Goal: Task Accomplishment & Management: Complete application form

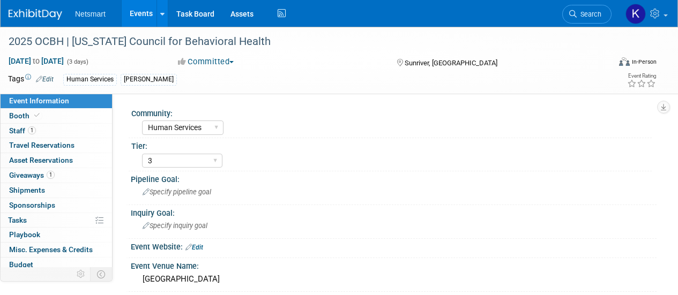
select select "Human Services"
select select "3"
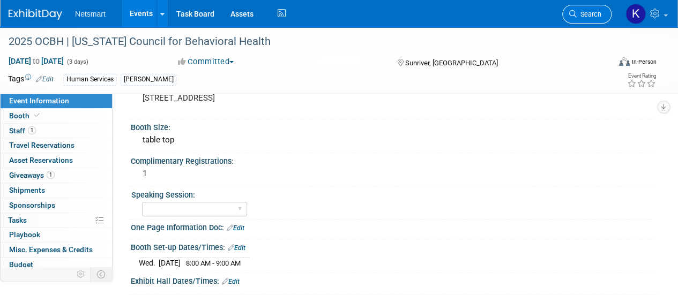
click at [601, 17] on span "Search" at bounding box center [589, 14] width 25 height 8
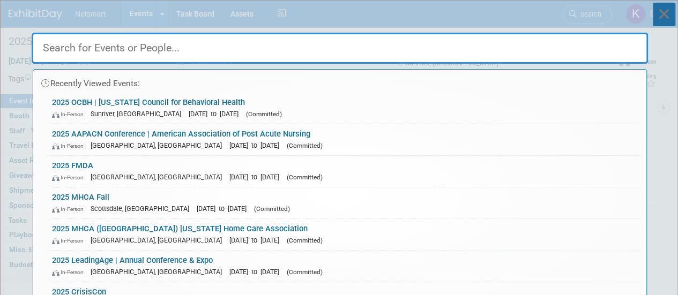
click at [660, 12] on icon at bounding box center [664, 15] width 23 height 24
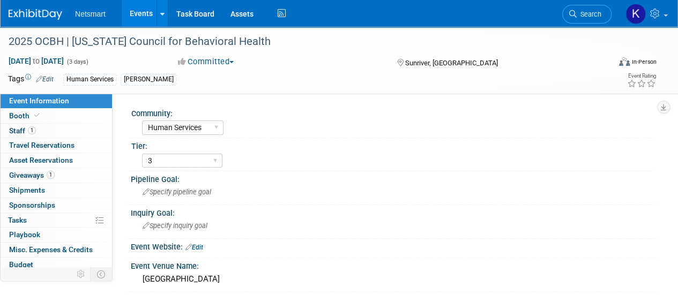
click at [33, 13] on img at bounding box center [36, 14] width 54 height 11
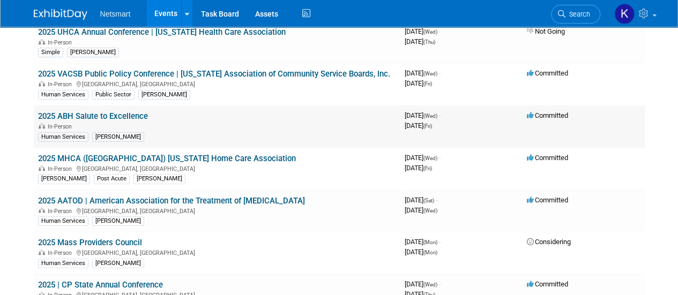
scroll to position [96, 0]
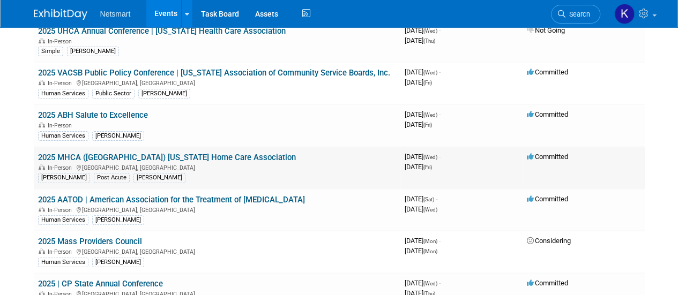
click at [171, 154] on link "2025 MHCA ([GEOGRAPHIC_DATA]) [US_STATE] Home Care Association" at bounding box center [167, 158] width 258 height 10
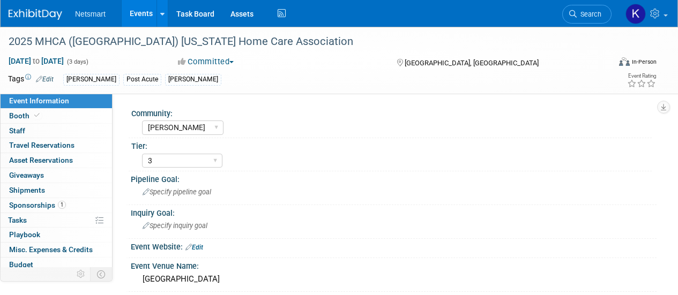
select select "[PERSON_NAME]"
select select "3"
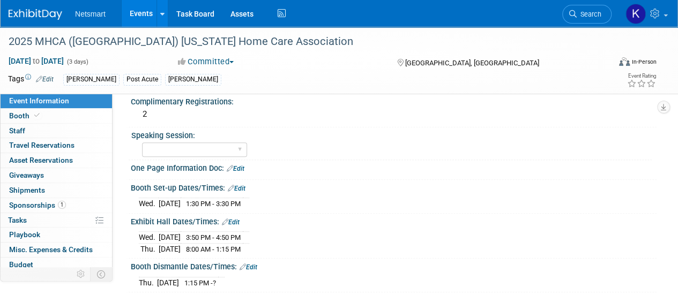
scroll to position [273, 0]
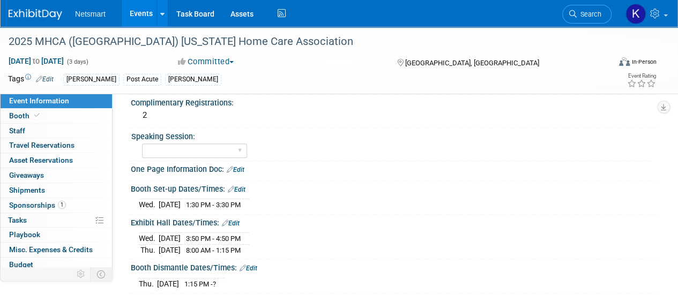
click at [58, 11] on img at bounding box center [36, 14] width 54 height 11
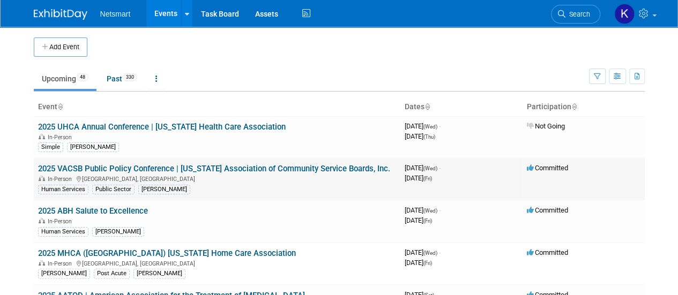
scroll to position [45, 0]
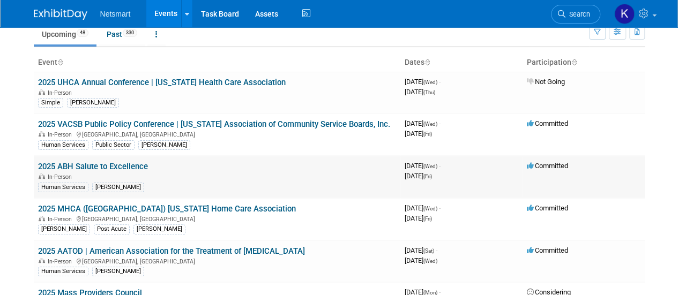
click at [112, 168] on link "2025 ABH Salute to Excellence" at bounding box center [93, 167] width 110 height 10
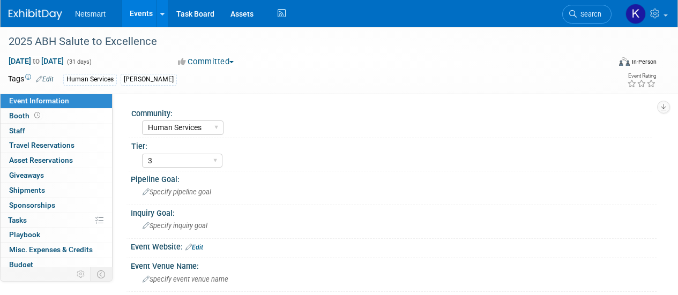
select select "Human Services"
select select "3"
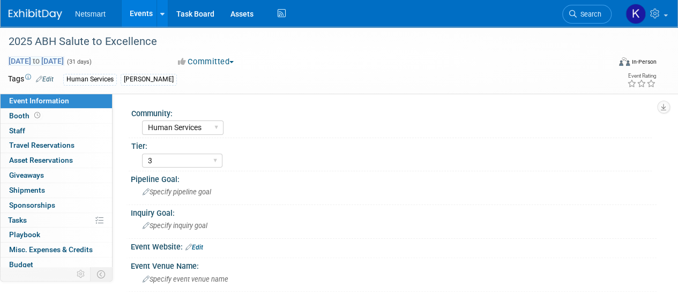
click at [64, 59] on span "Oct 1, 2025 to Oct 31, 2025" at bounding box center [36, 61] width 56 height 10
select select "9"
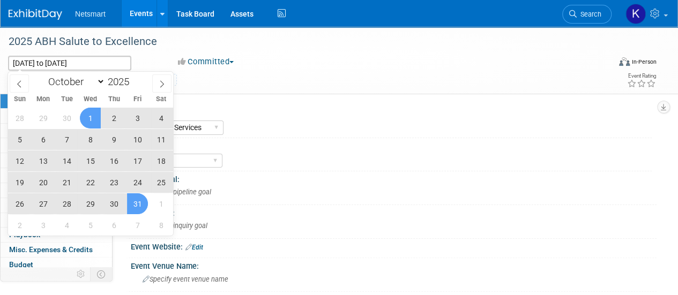
click at [137, 185] on span "24" at bounding box center [137, 182] width 21 height 21
type input "Oct 24, 2025"
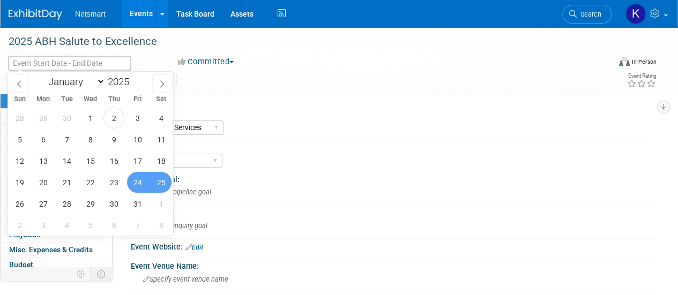
click at [253, 139] on div "Tier:" at bounding box center [391, 144] width 521 height 13
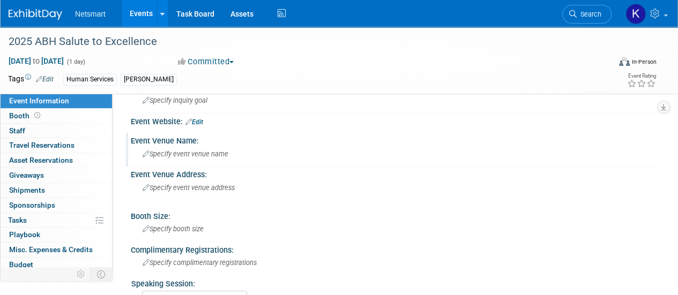
scroll to position [129, 0]
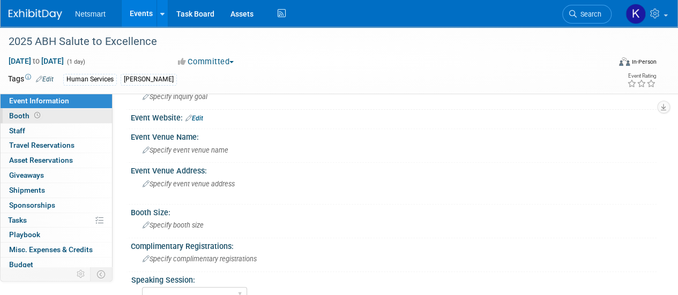
click at [73, 115] on link "Booth" at bounding box center [57, 116] width 112 height 14
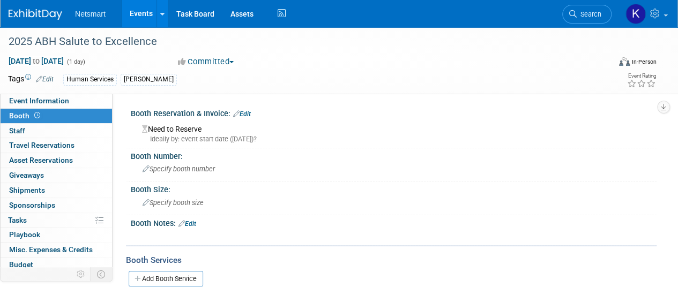
click at [250, 110] on link "Edit" at bounding box center [242, 114] width 18 height 8
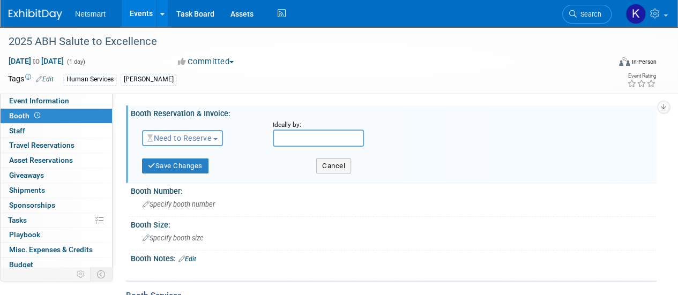
click at [205, 132] on button "Need to Reserve" at bounding box center [182, 138] width 81 height 16
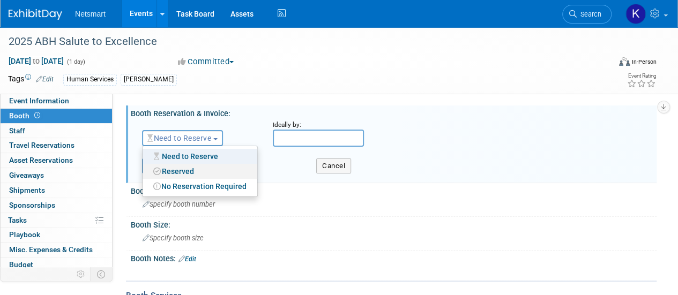
click at [196, 176] on link "Reserved" at bounding box center [200, 171] width 115 height 15
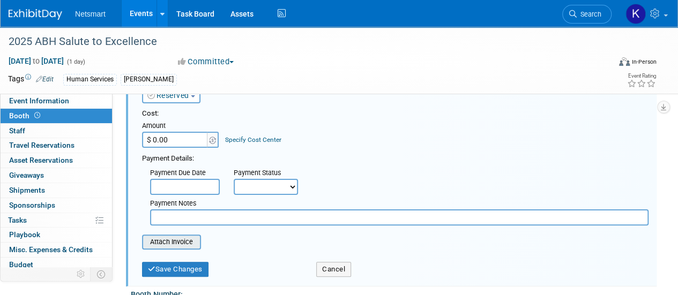
scroll to position [68, 0]
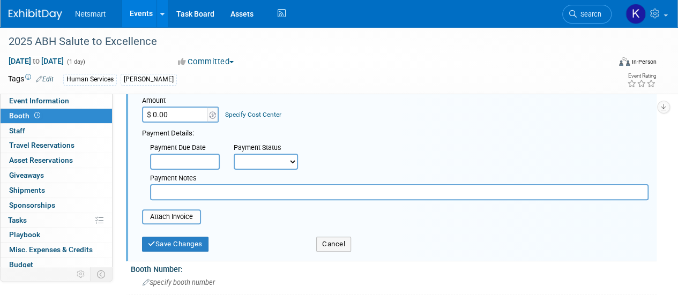
click at [180, 115] on input "$ 0.00" at bounding box center [175, 115] width 67 height 16
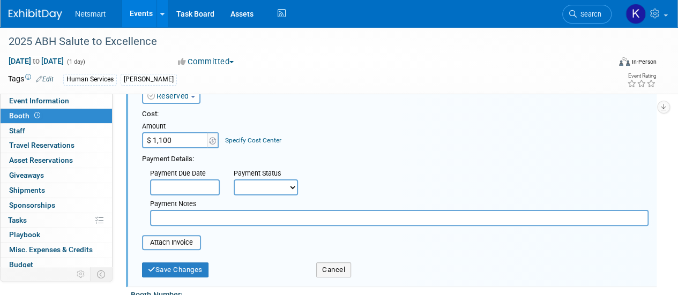
scroll to position [43, 0]
type input "$ 1,100.00"
click at [172, 273] on button "Save Changes" at bounding box center [175, 269] width 67 height 15
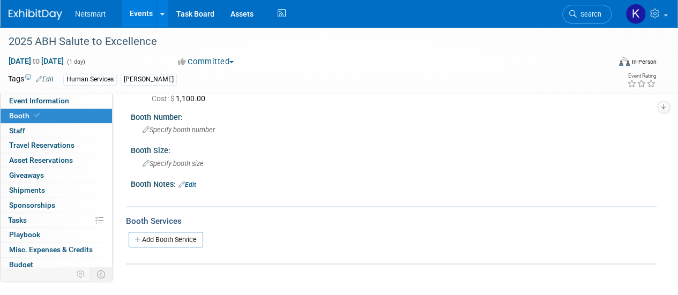
click at [188, 183] on link "Edit" at bounding box center [188, 185] width 18 height 8
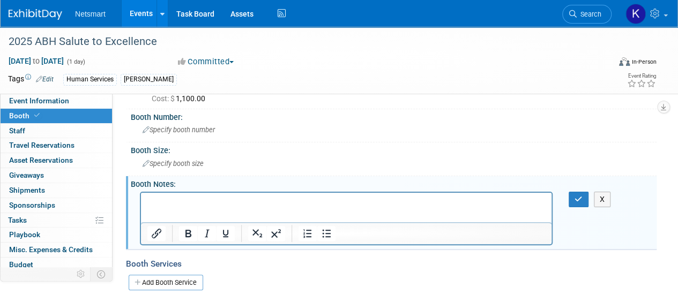
scroll to position [0, 0]
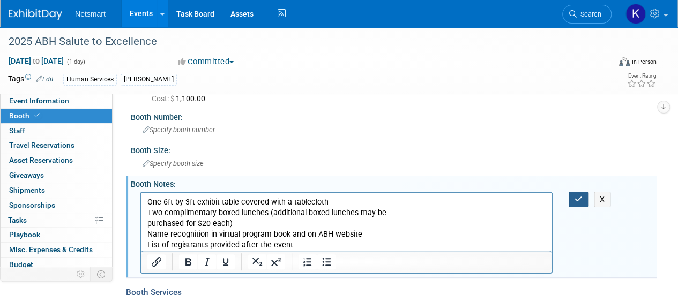
click at [577, 200] on icon "button" at bounding box center [579, 200] width 8 height 8
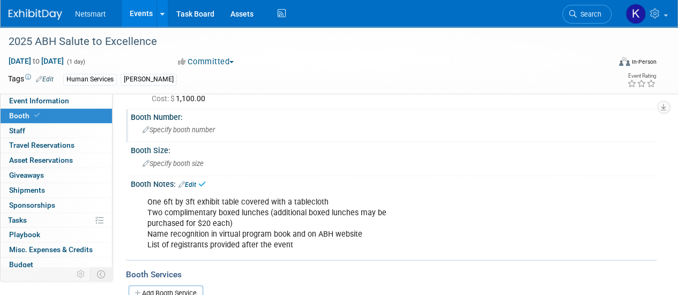
click at [168, 135] on div "Specify booth number" at bounding box center [394, 130] width 510 height 17
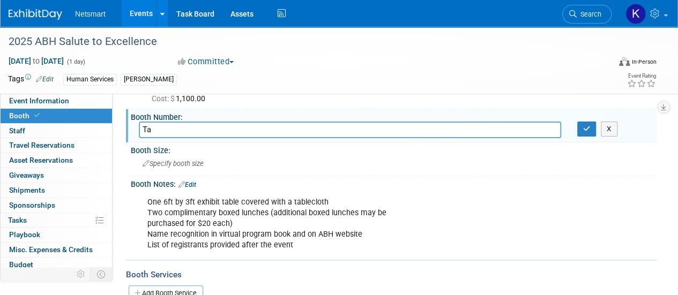
type input "T"
click at [170, 159] on div "Specify booth size" at bounding box center [394, 164] width 510 height 17
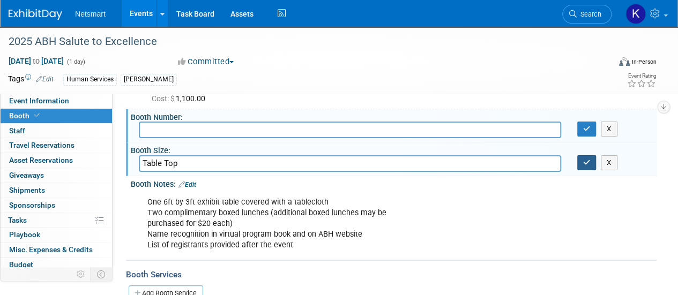
type input "Table Top"
click at [594, 165] on button "button" at bounding box center [587, 163] width 19 height 15
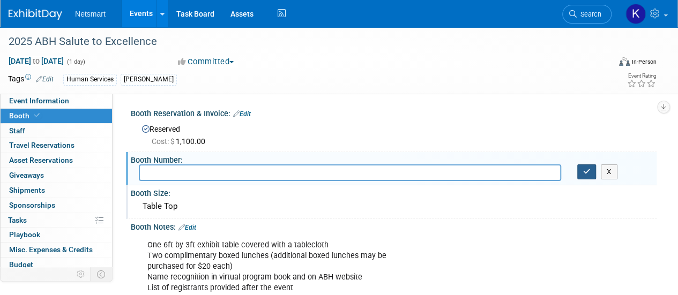
click at [583, 177] on button "button" at bounding box center [587, 172] width 19 height 15
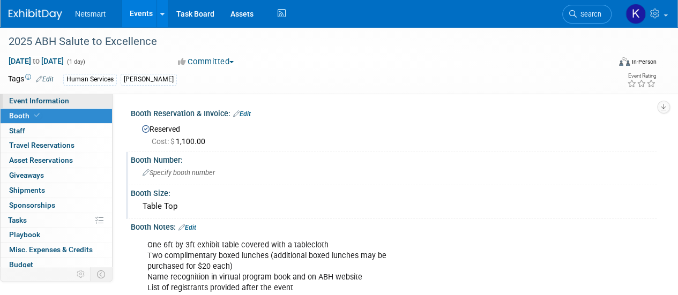
click at [74, 100] on link "Event Information" at bounding box center [57, 101] width 112 height 14
select select "Human Services"
select select "3"
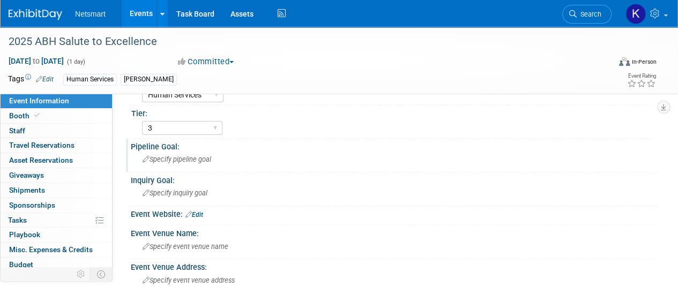
scroll to position [33, 0]
click at [183, 250] on div "Specify event venue name" at bounding box center [394, 246] width 510 height 17
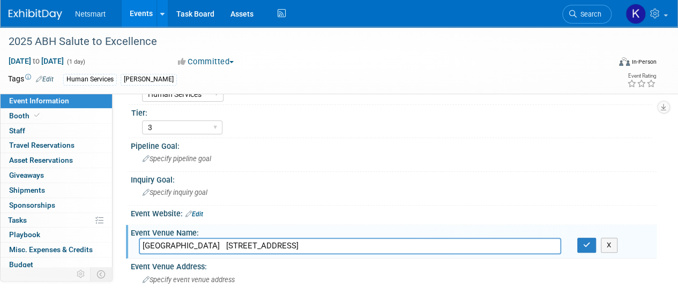
drag, startPoint x: 428, startPoint y: 243, endPoint x: 243, endPoint y: 246, distance: 184.5
click at [243, 246] on input "Boston Marriott Burlington One Burlington Mall Road Burlington, MA 01803" at bounding box center [350, 246] width 423 height 17
type input "Boston Marriott Burlington"
click at [581, 244] on button "button" at bounding box center [587, 245] width 19 height 15
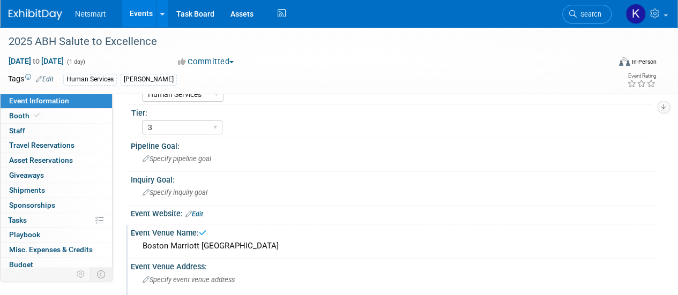
click at [242, 280] on div "Specify event venue address" at bounding box center [240, 284] width 203 height 25
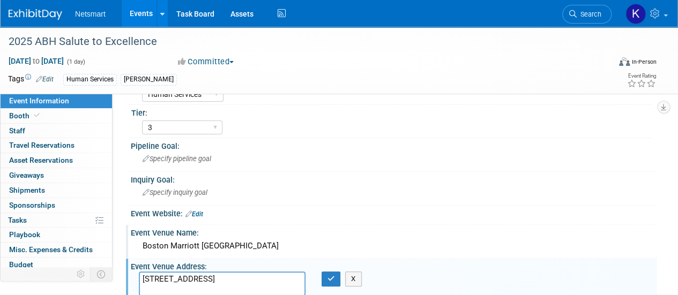
click at [239, 277] on textarea "One Burlington Mall Road Burlington, MA 01803" at bounding box center [222, 284] width 167 height 25
type textarea "One Burlington Mall Road Burlington, MA 01803"
click at [329, 283] on button "button" at bounding box center [331, 279] width 19 height 15
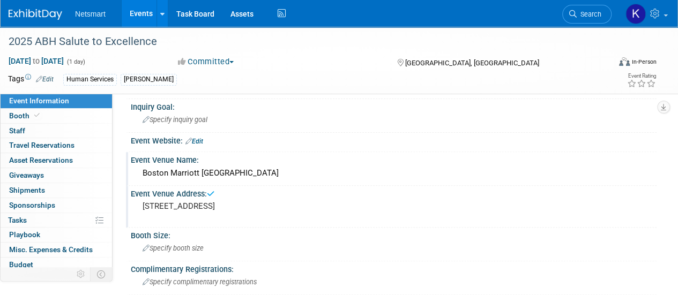
scroll to position [113, 0]
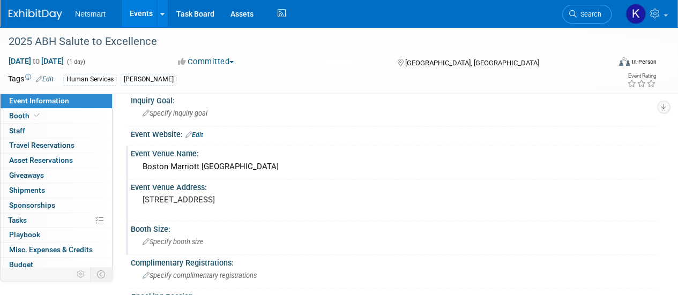
click at [197, 241] on span "Specify booth size" at bounding box center [173, 242] width 61 height 8
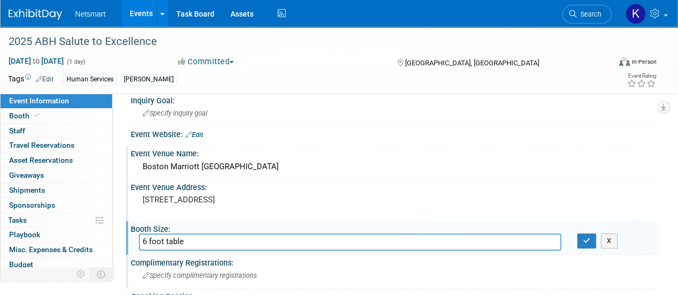
type input "6 foot table"
click at [182, 275] on span "Specify complimentary registrations" at bounding box center [200, 276] width 114 height 8
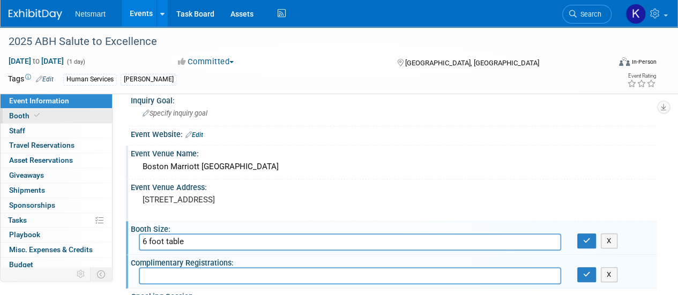
click at [71, 119] on link "Booth" at bounding box center [57, 116] width 112 height 14
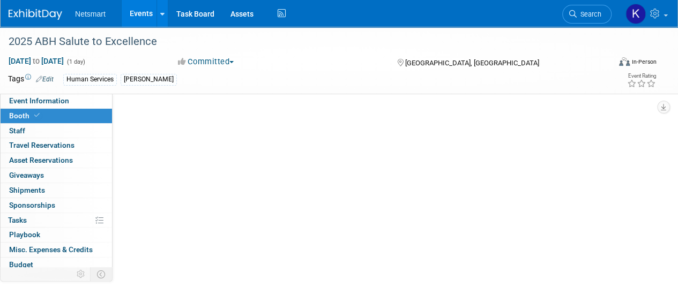
scroll to position [0, 0]
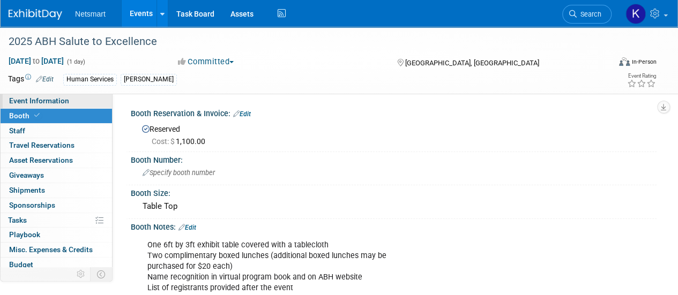
click at [77, 102] on link "Event Information" at bounding box center [57, 101] width 112 height 14
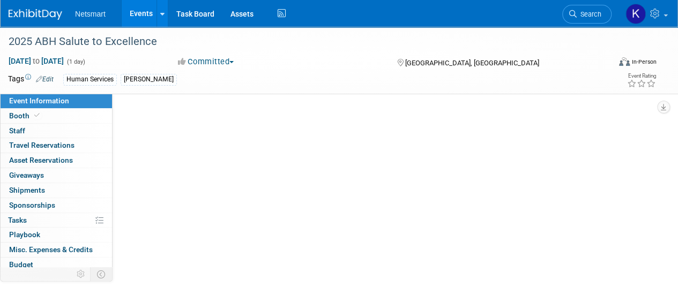
select select "Human Services"
select select "3"
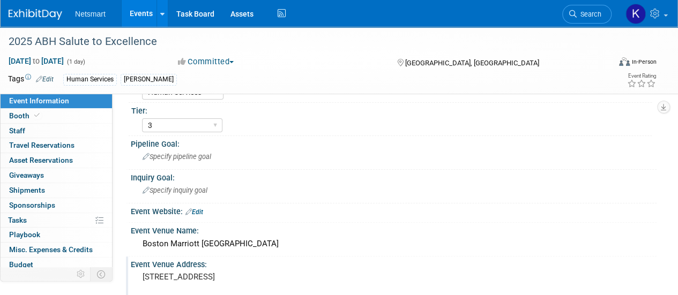
scroll to position [64, 0]
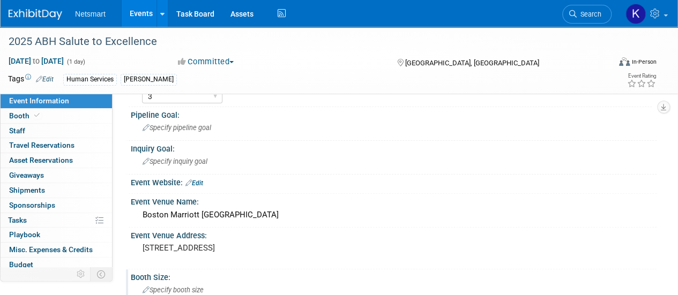
click at [165, 286] on span "Specify booth size" at bounding box center [173, 290] width 61 height 8
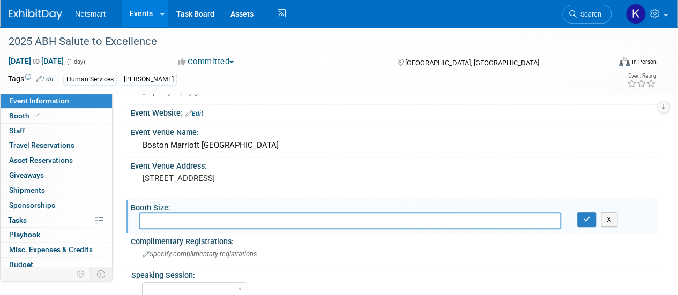
scroll to position [136, 0]
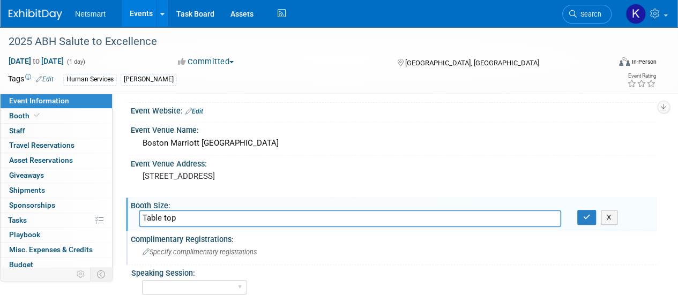
type input "Table top"
click at [176, 250] on span "Specify complimentary registrations" at bounding box center [200, 252] width 114 height 8
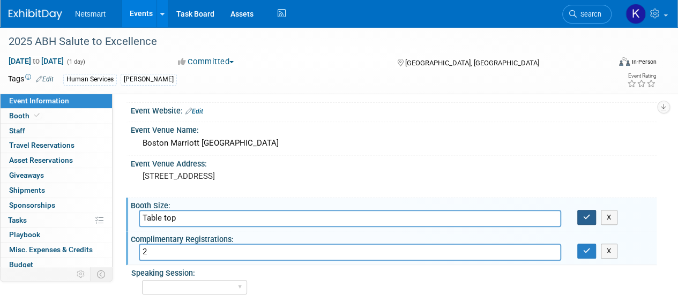
type input "2"
click at [583, 219] on button "button" at bounding box center [587, 217] width 19 height 15
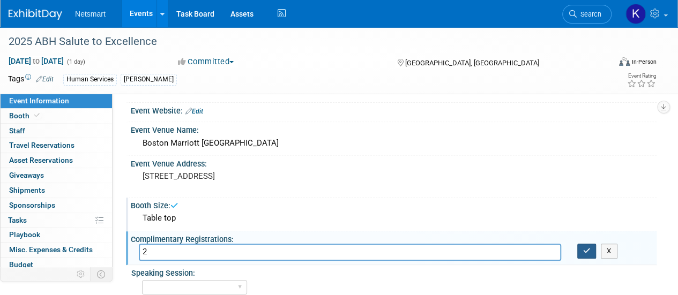
click at [583, 249] on icon "button" at bounding box center [587, 251] width 8 height 7
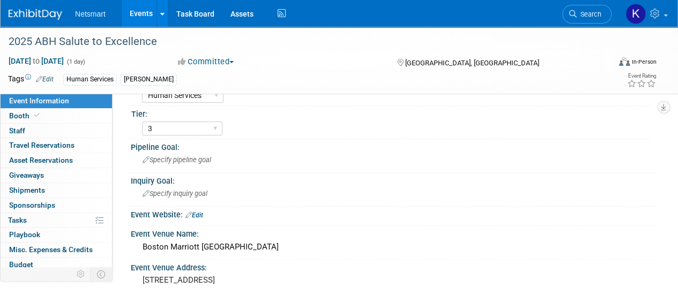
scroll to position [0, 0]
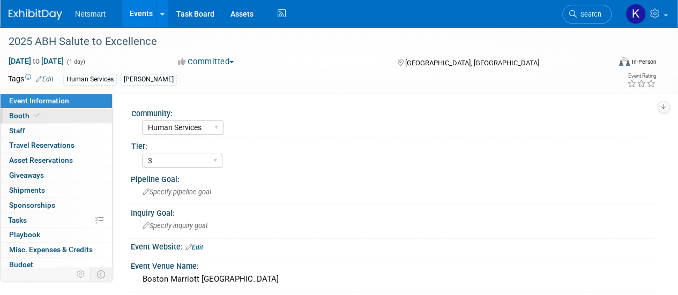
click at [72, 115] on link "Booth" at bounding box center [57, 116] width 112 height 14
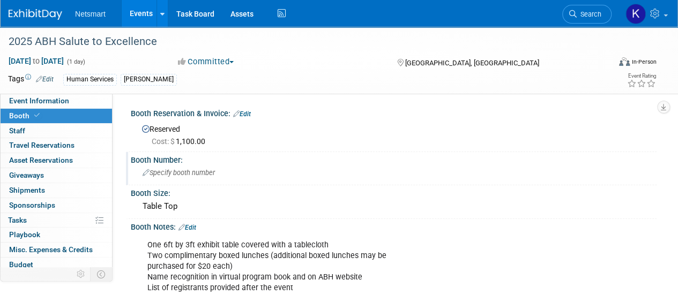
click at [169, 172] on span "Specify booth number" at bounding box center [179, 173] width 72 height 8
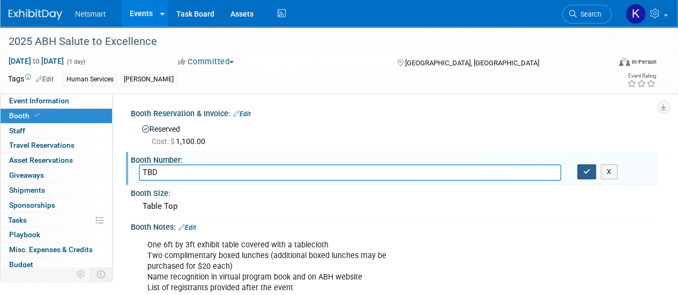
type input "TBD"
click at [583, 173] on icon "button" at bounding box center [587, 171] width 8 height 7
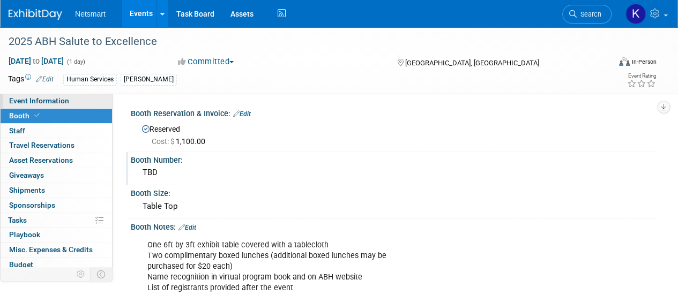
click at [63, 102] on span "Event Information" at bounding box center [39, 101] width 60 height 9
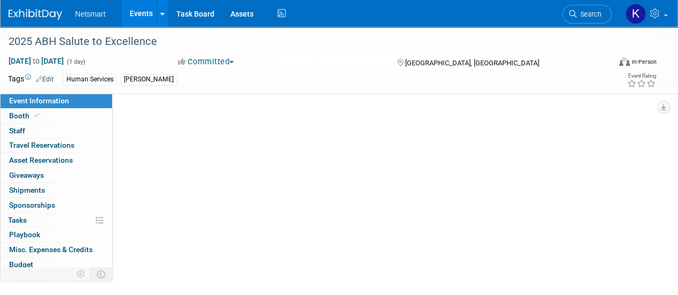
select select "Human Services"
select select "3"
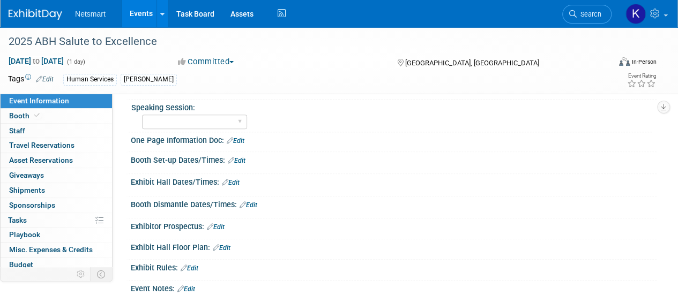
scroll to position [286, 0]
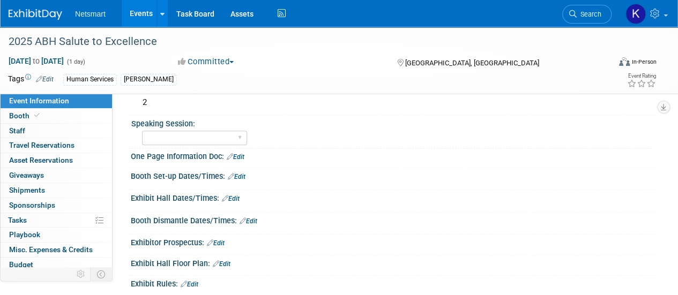
click at [241, 175] on link "Edit" at bounding box center [237, 177] width 18 height 8
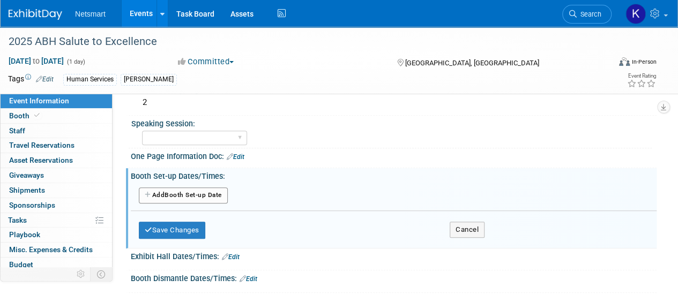
click at [213, 193] on button "Add Another Booth Set-up Date" at bounding box center [183, 196] width 89 height 16
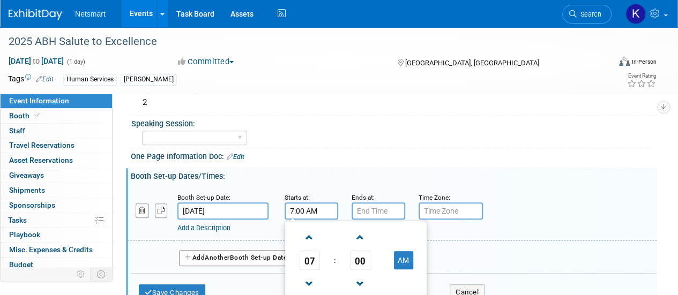
click at [294, 210] on input "7:00 AM" at bounding box center [312, 211] width 54 height 17
click at [302, 209] on input "7:00 AM" at bounding box center [312, 211] width 54 height 17
click at [301, 208] on input "740 AM" at bounding box center [312, 211] width 54 height 17
type input "7:00 AM"
type input "7:00 PM"
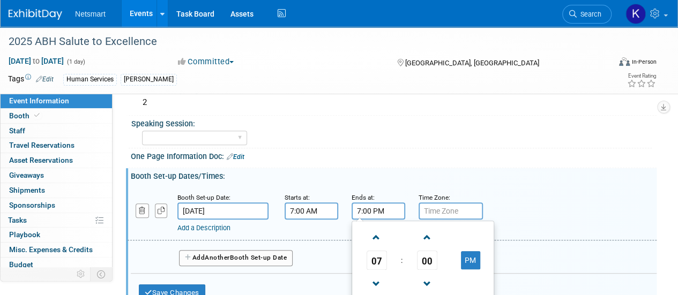
click at [370, 205] on input "7:00 PM" at bounding box center [379, 211] width 54 height 17
click at [319, 209] on input "7:00 AM" at bounding box center [312, 211] width 54 height 17
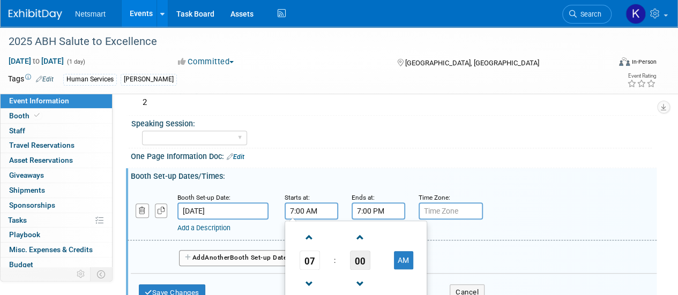
click at [364, 258] on span "00" at bounding box center [360, 260] width 20 height 19
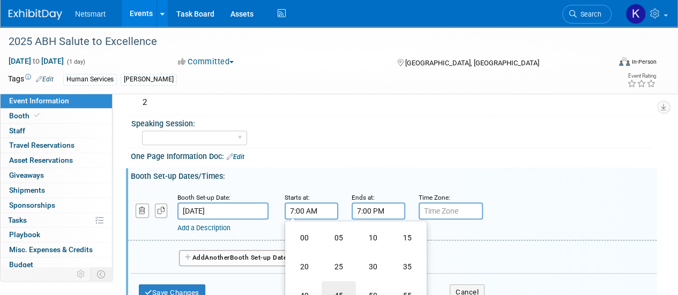
click at [335, 291] on td "45" at bounding box center [339, 296] width 34 height 29
type input "7:45 AM"
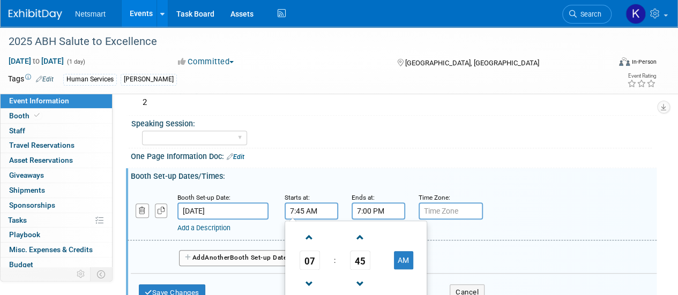
click at [383, 211] on input "7:00 PM" at bounding box center [379, 211] width 54 height 17
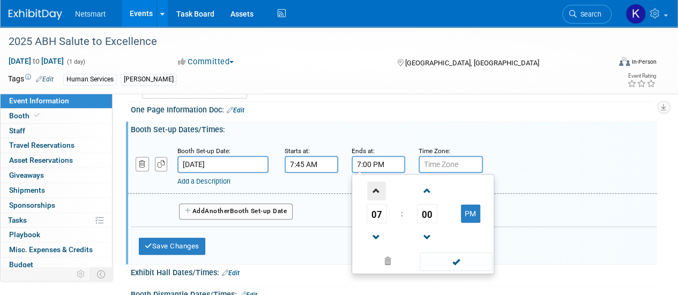
scroll to position [333, 0]
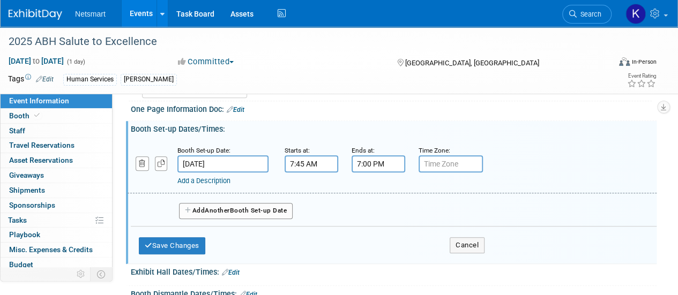
click at [317, 194] on div "Add Another Booth Set-up Date" at bounding box center [394, 208] width 526 height 28
click at [367, 164] on input "7:00 PM" at bounding box center [379, 164] width 54 height 17
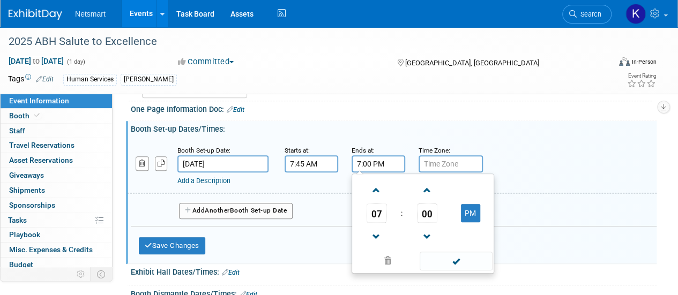
click at [367, 164] on input "7:00 PM" at bounding box center [379, 164] width 54 height 17
click at [376, 164] on input "7:00 PM" at bounding box center [379, 164] width 54 height 17
type input "8"
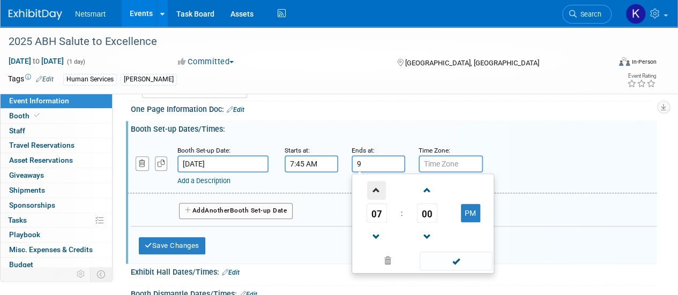
click at [376, 193] on span at bounding box center [376, 190] width 19 height 19
click at [442, 257] on span at bounding box center [456, 261] width 72 height 19
type input "9:00 PM"
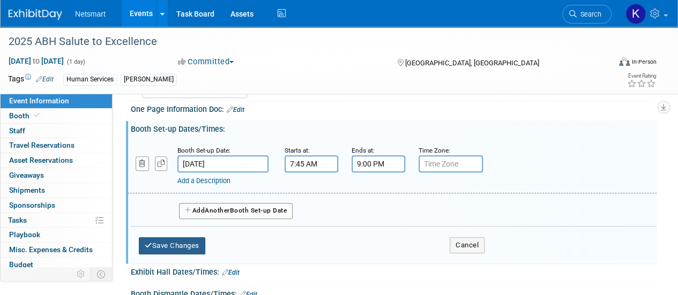
click at [193, 242] on button "Save Changes" at bounding box center [172, 246] width 67 height 17
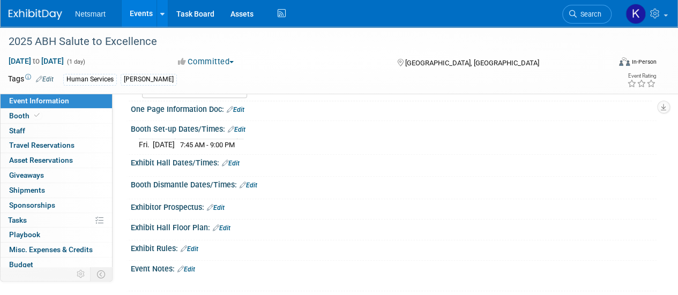
click at [236, 162] on link "Edit" at bounding box center [231, 164] width 18 height 8
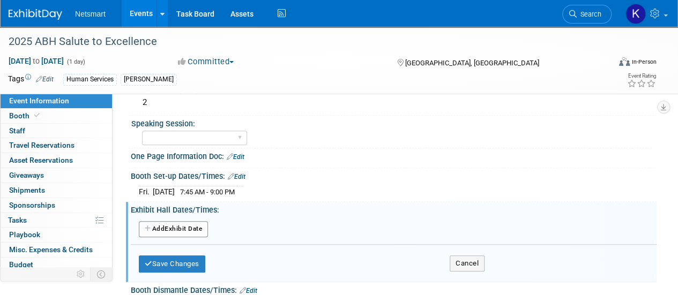
scroll to position [285, 0]
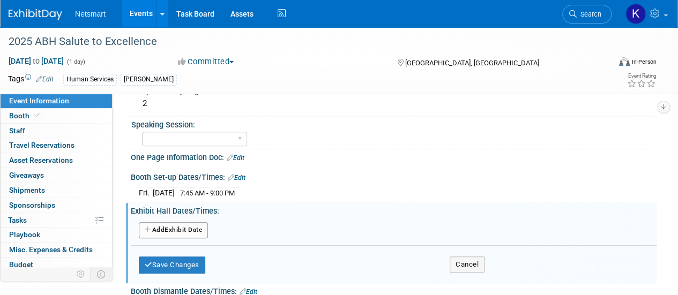
click at [189, 228] on button "Add Another Exhibit Date" at bounding box center [173, 231] width 69 height 16
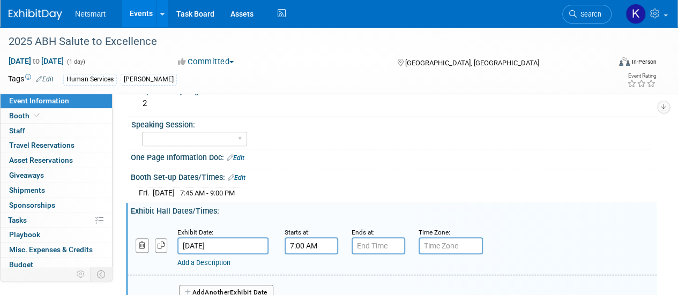
click at [295, 240] on input "7:00 AM" at bounding box center [312, 246] width 54 height 17
click at [312, 259] on link at bounding box center [310, 271] width 20 height 27
type input "9:00 AM"
click at [381, 233] on div "Ends at:" at bounding box center [377, 232] width 51 height 11
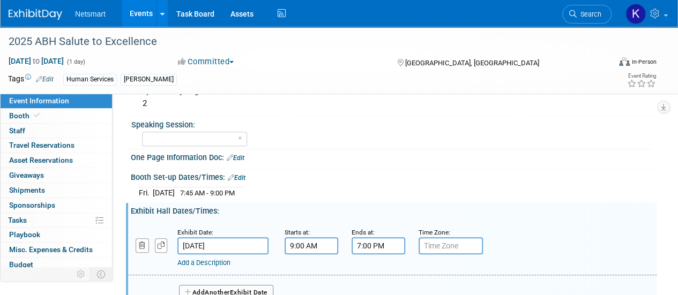
click at [374, 240] on input "7:00 PM" at bounding box center [379, 246] width 54 height 17
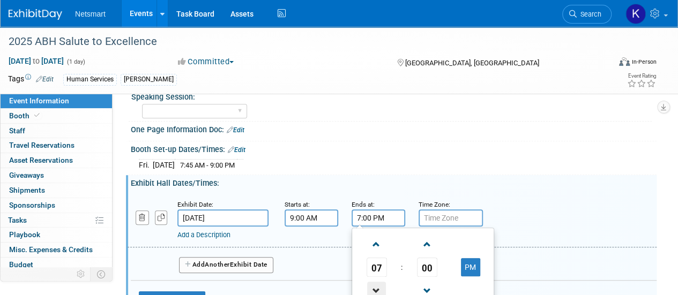
click at [377, 282] on span at bounding box center [376, 291] width 19 height 19
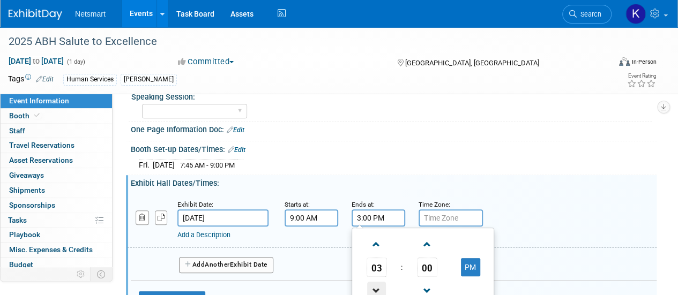
type input "2:00 PM"
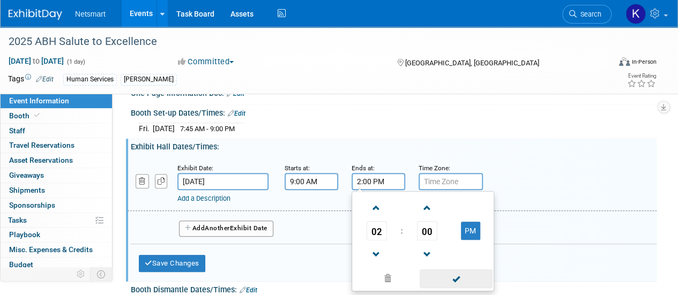
click at [448, 273] on span at bounding box center [456, 279] width 72 height 19
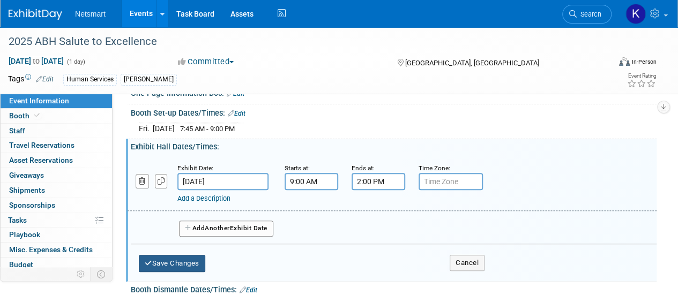
click at [195, 257] on button "Save Changes" at bounding box center [172, 263] width 67 height 17
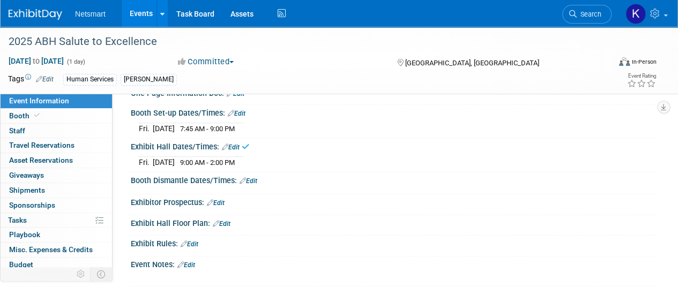
click at [253, 180] on link "Edit" at bounding box center [249, 182] width 18 height 8
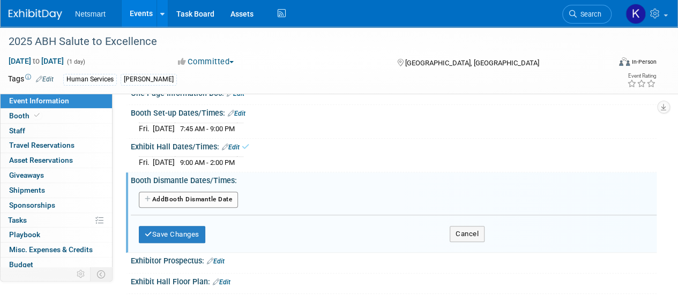
click at [206, 193] on button "Add Another Booth Dismantle Date" at bounding box center [188, 200] width 99 height 16
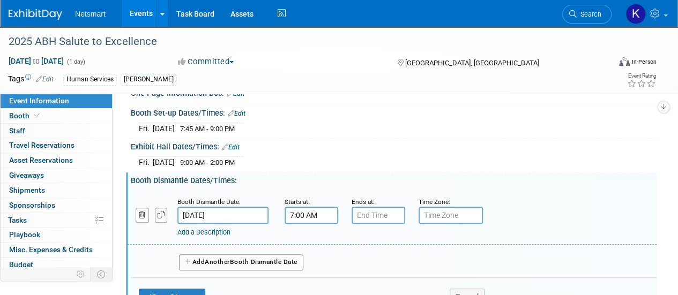
click at [323, 207] on input "7:00 AM" at bounding box center [312, 215] width 54 height 17
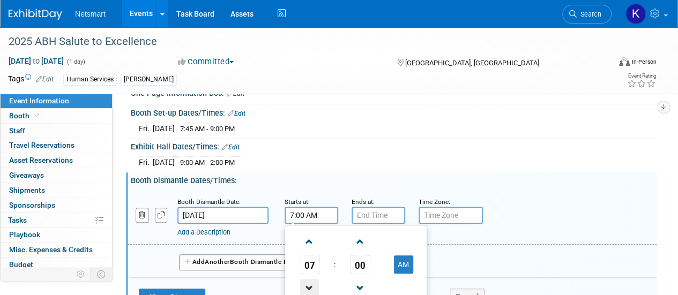
click at [309, 281] on span at bounding box center [309, 288] width 19 height 19
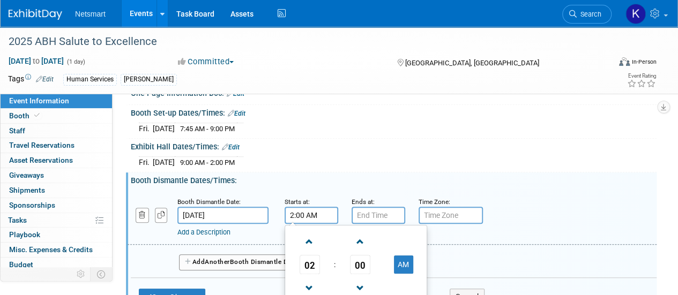
click at [412, 255] on td "AM" at bounding box center [403, 264] width 42 height 19
click at [410, 257] on button "AM" at bounding box center [403, 265] width 19 height 18
type input "2:00 PM"
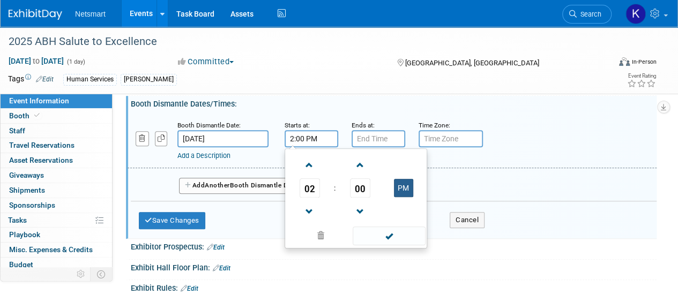
scroll to position [426, 0]
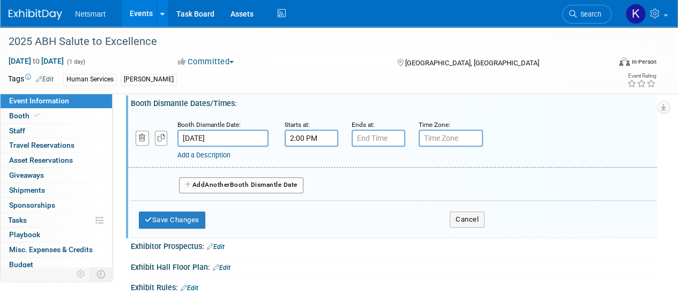
click at [443, 205] on div "Save Changes Cancel" at bounding box center [312, 217] width 346 height 33
click at [188, 212] on button "Save Changes" at bounding box center [172, 220] width 67 height 17
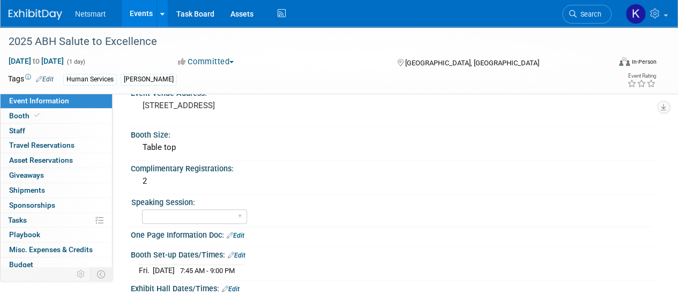
scroll to position [19, 0]
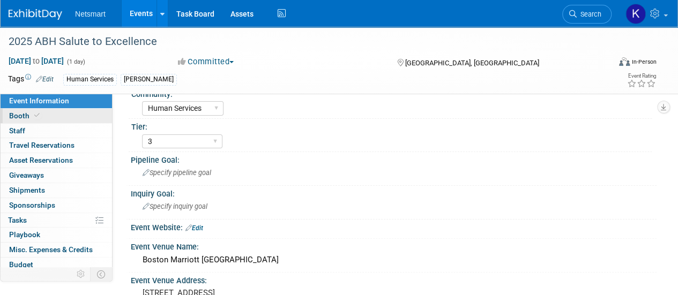
click at [69, 118] on link "Booth" at bounding box center [57, 116] width 112 height 14
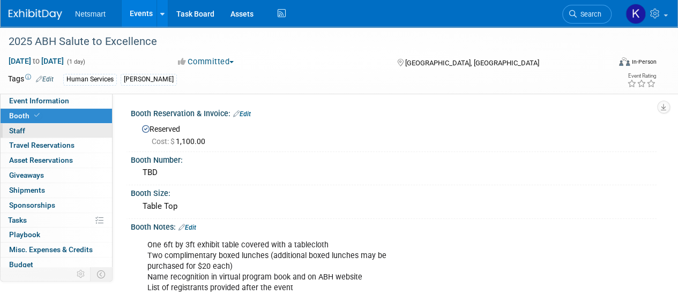
click at [62, 132] on link "0 Staff 0" at bounding box center [57, 131] width 112 height 14
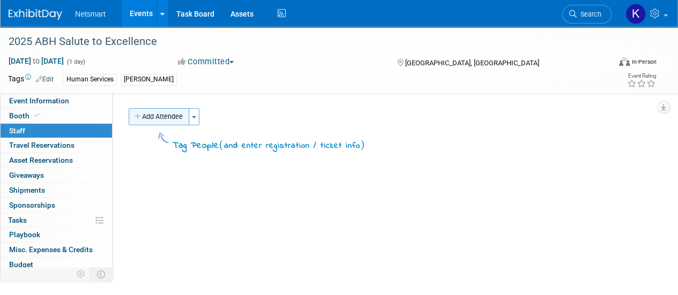
click at [158, 114] on button "Add Attendee" at bounding box center [159, 116] width 61 height 17
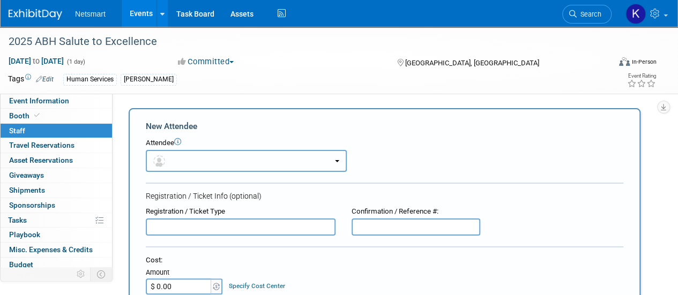
click at [188, 156] on button "button" at bounding box center [246, 161] width 201 height 22
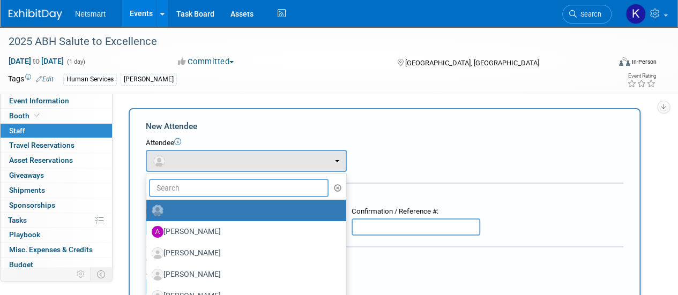
click at [185, 187] on input "text" at bounding box center [239, 188] width 180 height 18
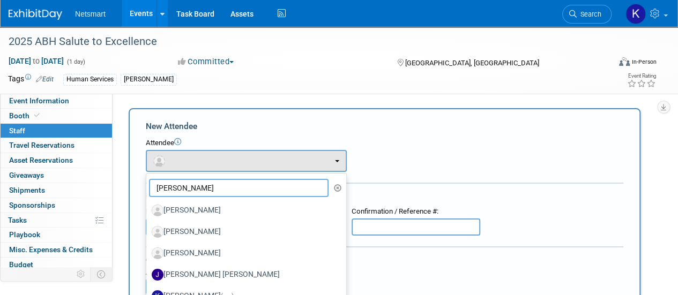
type input "keith"
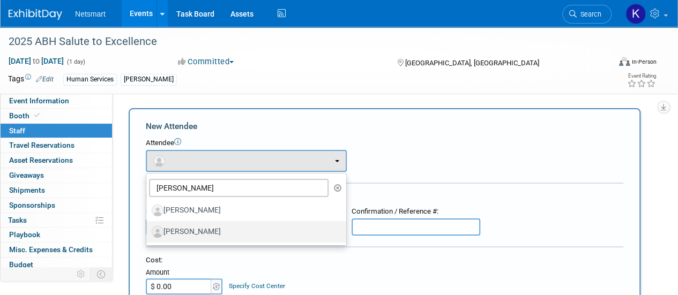
click at [219, 233] on label "[PERSON_NAME]" at bounding box center [244, 232] width 184 height 17
click at [148, 233] on input "[PERSON_NAME]" at bounding box center [144, 230] width 7 height 7
select select "c057c857-3927-4145-b7a7-031ebe8514c3"
select select "300"
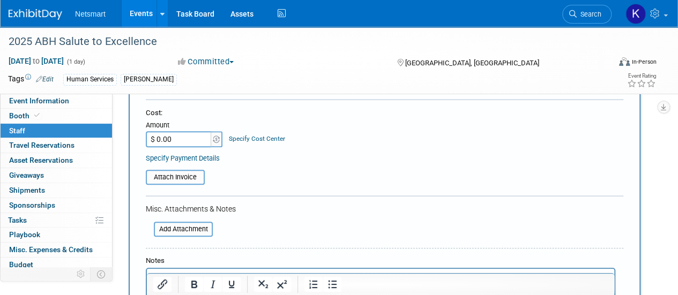
scroll to position [271, 0]
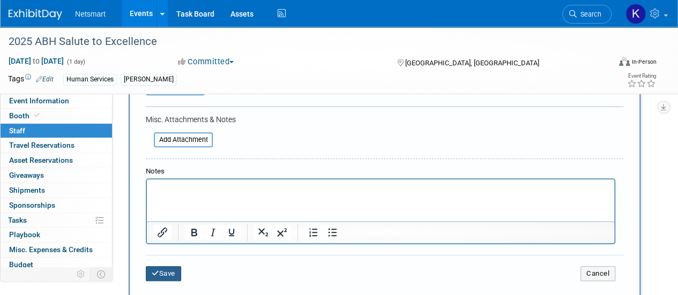
click at [175, 276] on button "Save" at bounding box center [163, 274] width 35 height 15
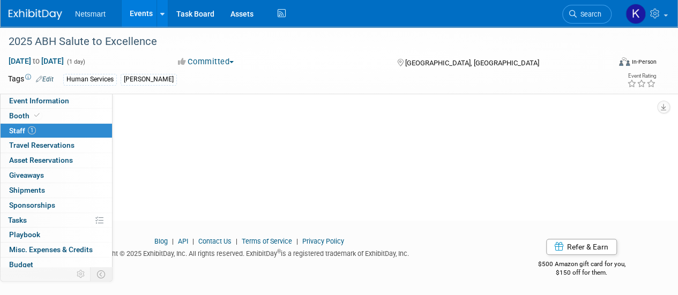
scroll to position [0, 0]
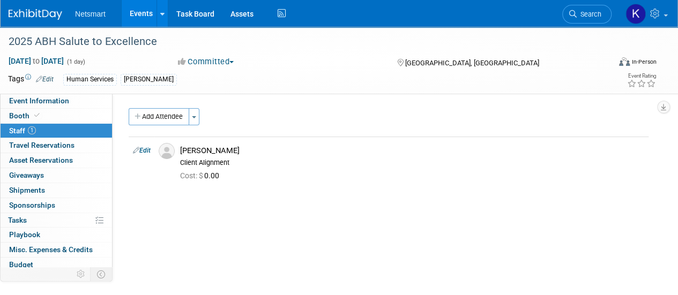
click at [68, 94] on div "2025 ABH Salute to Excellence Oct 24, 2025 to Oct 24, 2025 (1 day) Committed Co…" at bounding box center [339, 61] width 678 height 68
click at [68, 101] on link "Event Information" at bounding box center [57, 101] width 112 height 14
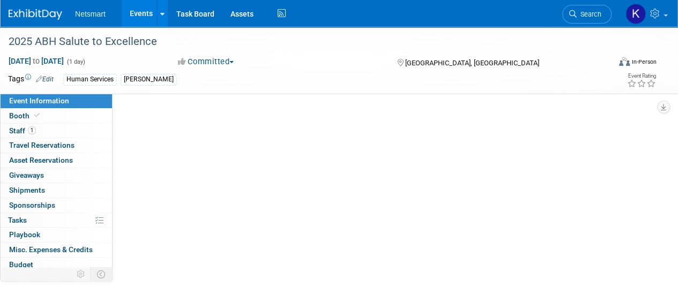
select select "Human Services"
select select "3"
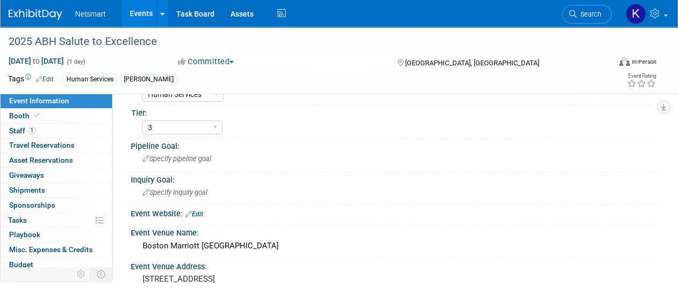
scroll to position [34, 0]
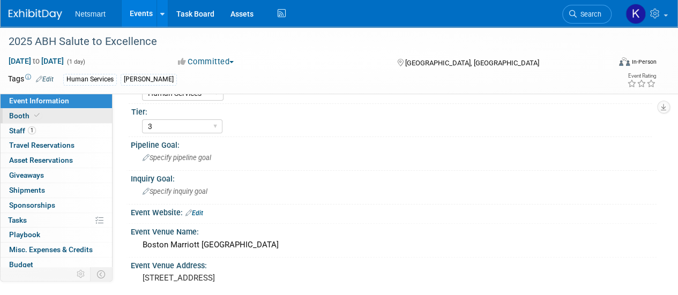
click at [52, 113] on link "Booth" at bounding box center [57, 116] width 112 height 14
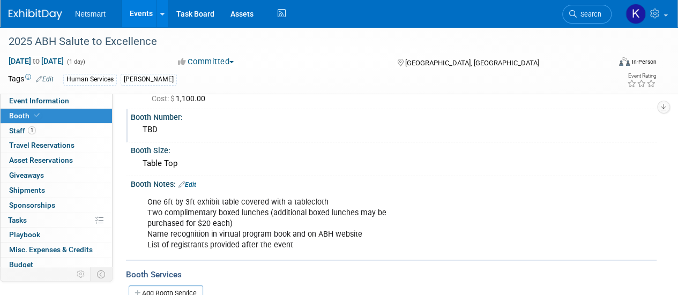
scroll to position [45, 0]
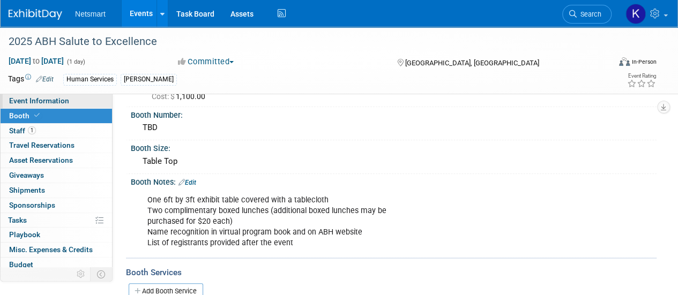
click at [72, 99] on link "Event Information" at bounding box center [57, 101] width 112 height 14
select select "Human Services"
select select "3"
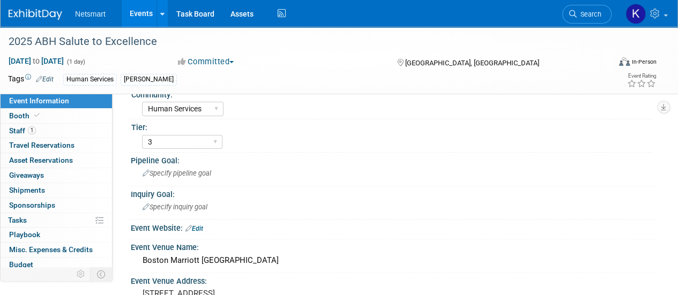
scroll to position [0, 0]
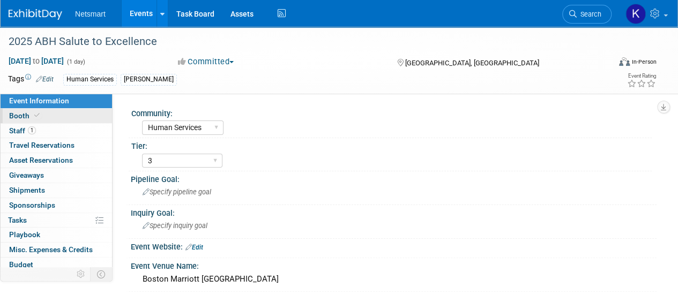
click at [71, 114] on link "Booth" at bounding box center [57, 116] width 112 height 14
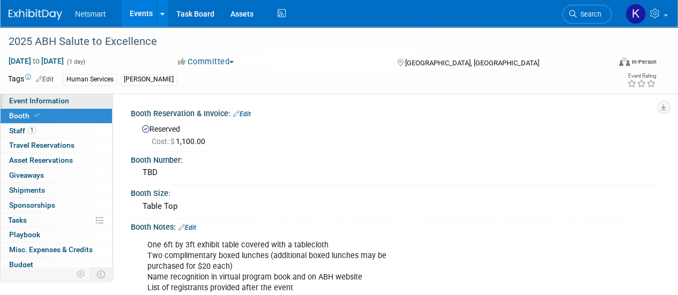
click at [78, 106] on link "Event Information" at bounding box center [57, 101] width 112 height 14
select select "Human Services"
select select "3"
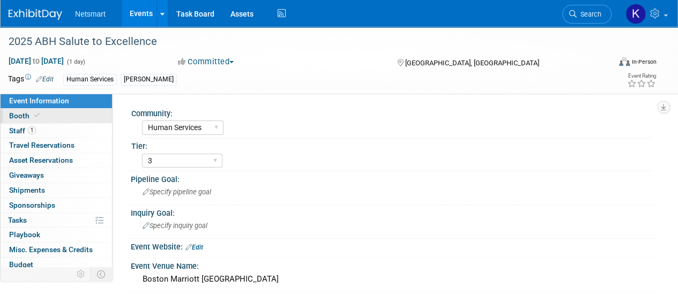
click at [76, 114] on link "Booth" at bounding box center [57, 116] width 112 height 14
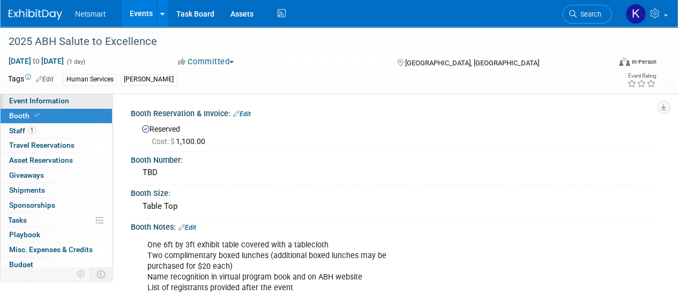
click at [78, 106] on link "Event Information" at bounding box center [57, 101] width 112 height 14
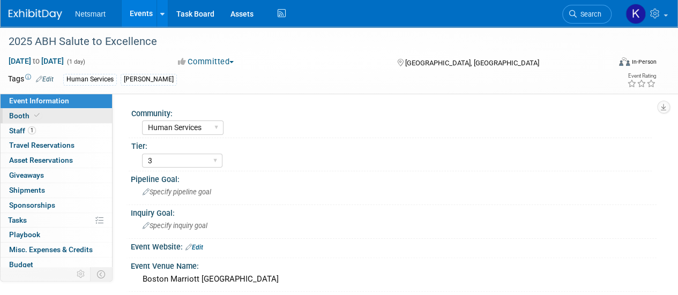
click at [72, 115] on link "Booth" at bounding box center [57, 116] width 112 height 14
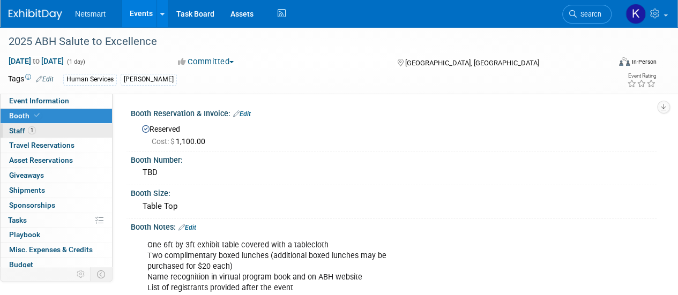
click at [92, 127] on link "1 Staff 1" at bounding box center [57, 131] width 112 height 14
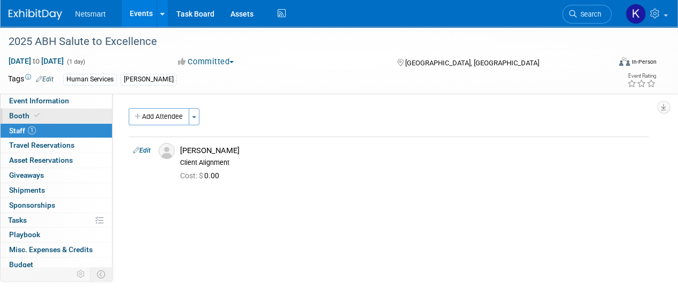
click at [85, 115] on link "Booth" at bounding box center [57, 116] width 112 height 14
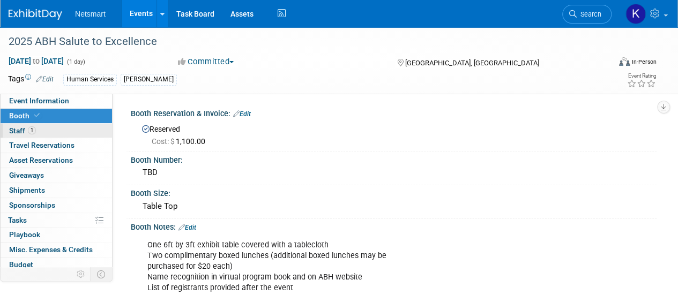
click at [62, 137] on link "1 Staff 1" at bounding box center [57, 131] width 112 height 14
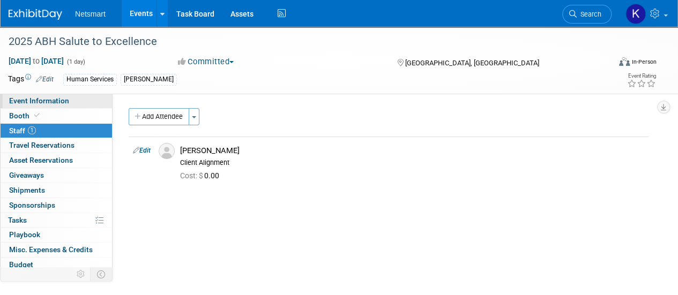
click at [80, 98] on link "Event Information" at bounding box center [57, 101] width 112 height 14
select select "Human Services"
select select "3"
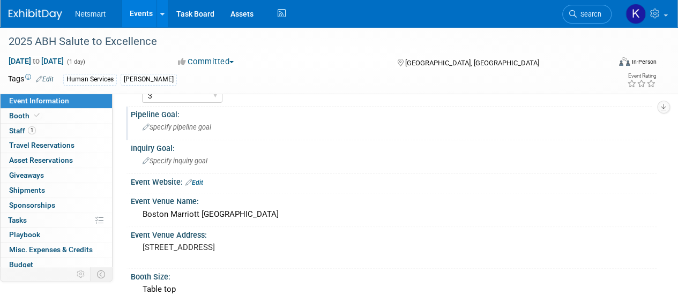
scroll to position [65, 0]
click at [53, 19] on img at bounding box center [36, 14] width 54 height 11
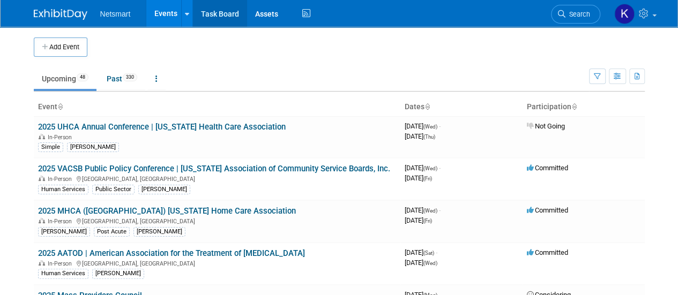
click at [193, 16] on link "Task Board" at bounding box center [220, 13] width 54 height 27
click at [65, 47] on button "Add Event" at bounding box center [61, 47] width 54 height 19
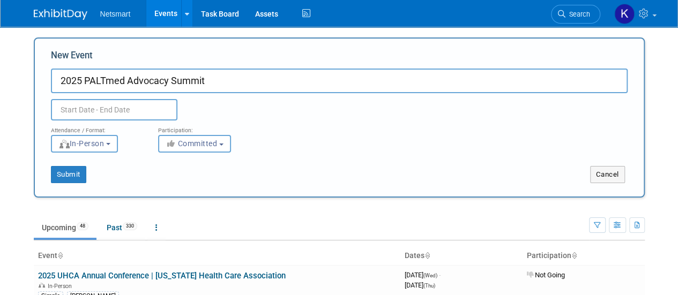
type input "2025 PALTmed Advocacy Summit"
click at [183, 107] on div at bounding box center [134, 109] width 182 height 21
click at [149, 108] on input "text" at bounding box center [114, 109] width 127 height 21
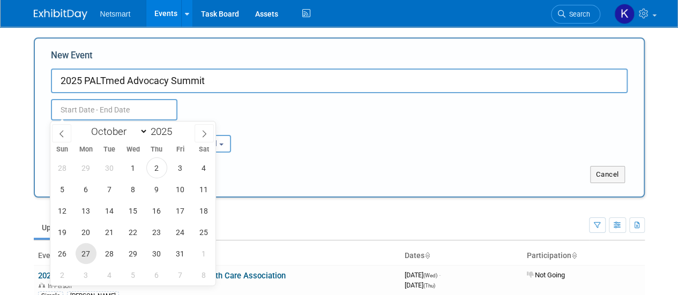
click at [92, 255] on span "27" at bounding box center [86, 253] width 21 height 21
click at [116, 259] on span "28" at bounding box center [109, 253] width 21 height 21
type input "[DATE] to [DATE]"
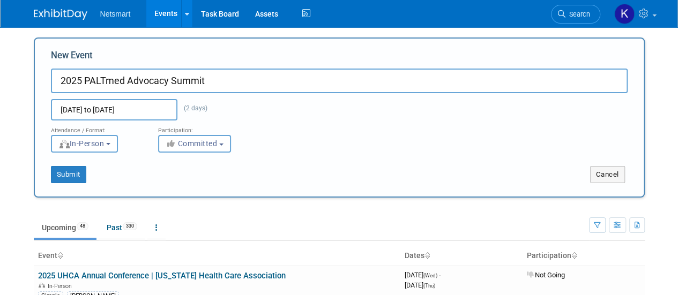
click at [287, 161] on div "Submit Cancel" at bounding box center [339, 168] width 593 height 31
click at [81, 173] on button "Submit" at bounding box center [68, 174] width 35 height 17
type input "2025 PALTmed Advocacy Summit"
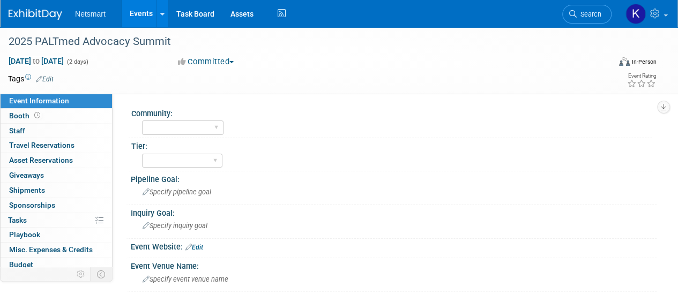
click at [37, 82] on icon at bounding box center [39, 79] width 6 height 7
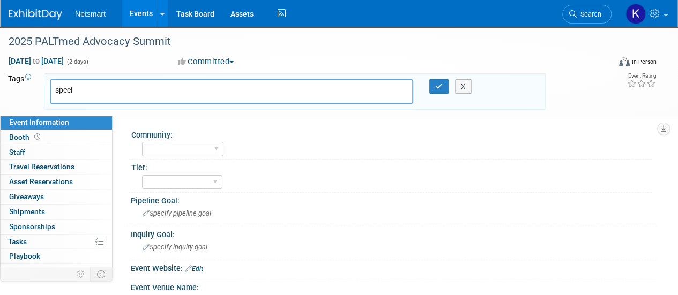
type input "specia"
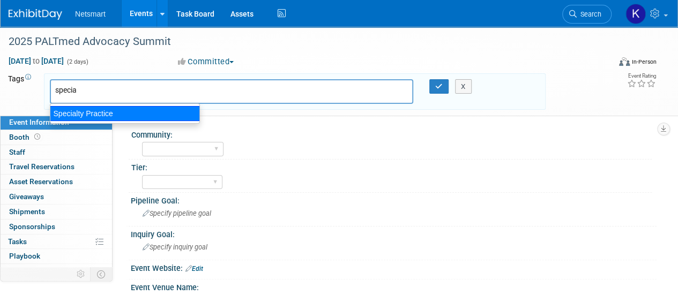
click at [120, 121] on ul "Specialty Practice" at bounding box center [125, 114] width 150 height 20
click at [119, 113] on div "Specialty Practice" at bounding box center [125, 113] width 150 height 15
type input "Specialty Practice"
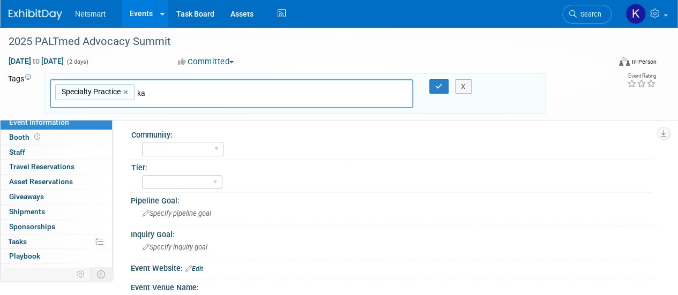
type input "kai"
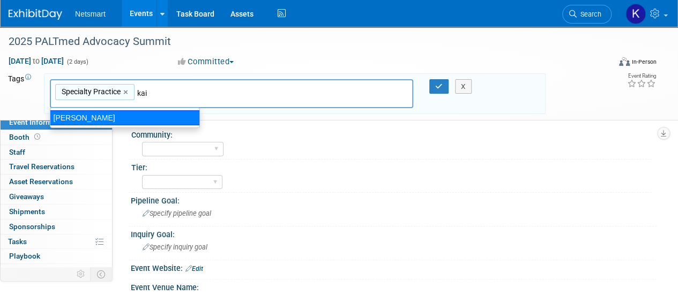
click at [139, 116] on div "[PERSON_NAME]" at bounding box center [125, 117] width 150 height 15
type input "Specialty Practice, Kaitlyn"
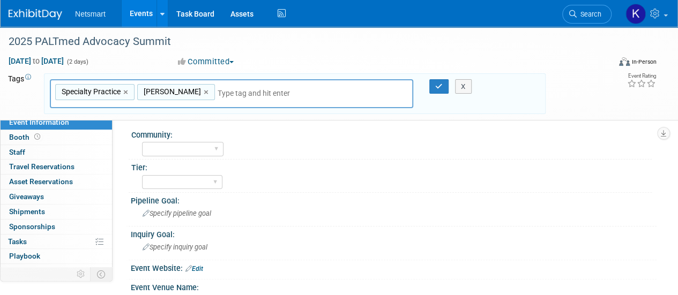
click at [446, 90] on div "X" at bounding box center [465, 86] width 42 height 15
click at [434, 85] on button "button" at bounding box center [439, 86] width 19 height 15
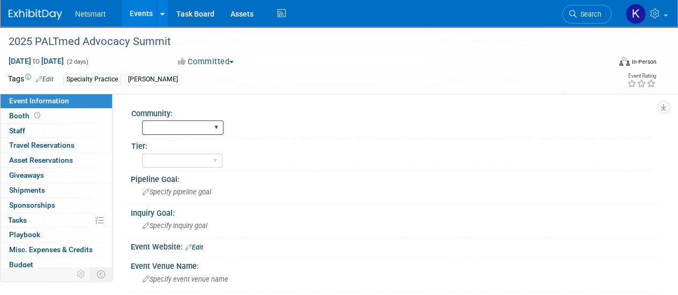
click at [205, 127] on select "Human Services Post Acute Public Sector CareDimensions Specialty Practice McBee…" at bounding box center [183, 128] width 82 height 14
select select "Specialty Practice"
click at [142, 121] on select "Human Services Post Acute Public Sector CareDimensions Specialty Practice McBee…" at bounding box center [183, 128] width 82 height 14
click at [179, 162] on select "1 2 3" at bounding box center [182, 161] width 80 height 14
select select "3"
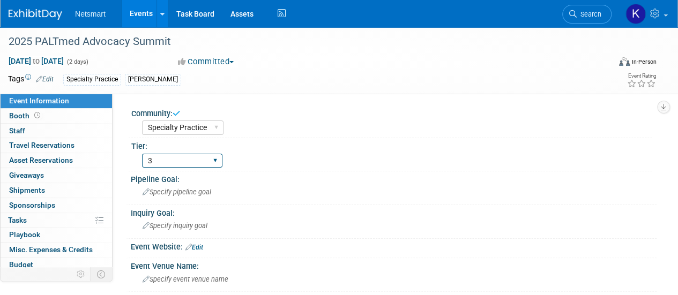
click at [142, 154] on select "1 2 3" at bounding box center [182, 161] width 80 height 14
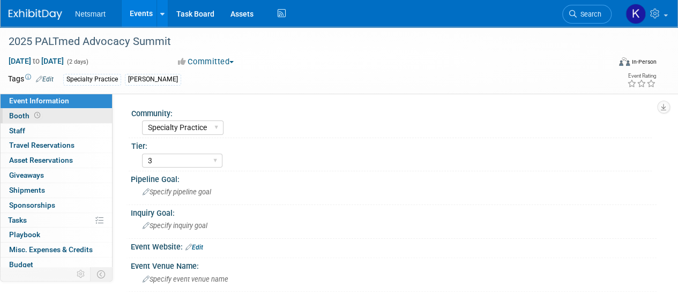
click at [73, 116] on link "Booth" at bounding box center [57, 116] width 112 height 14
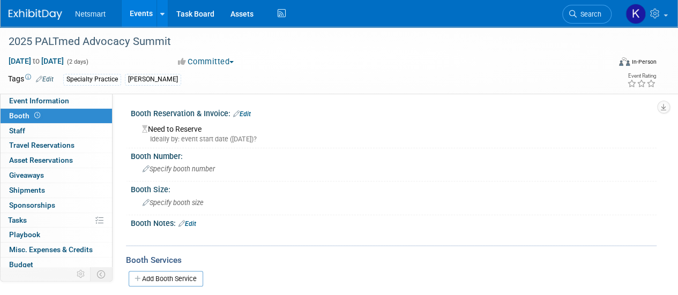
click at [245, 113] on link "Edit" at bounding box center [242, 114] width 18 height 8
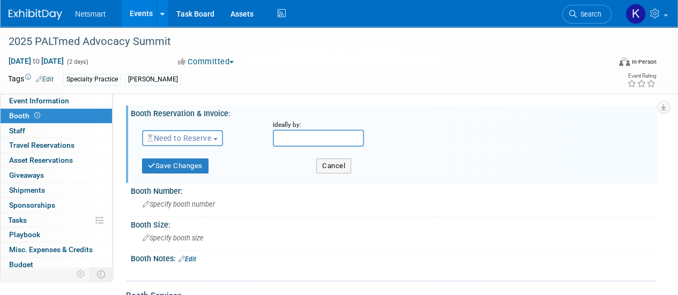
click at [194, 134] on button "Need to Reserve" at bounding box center [182, 138] width 81 height 16
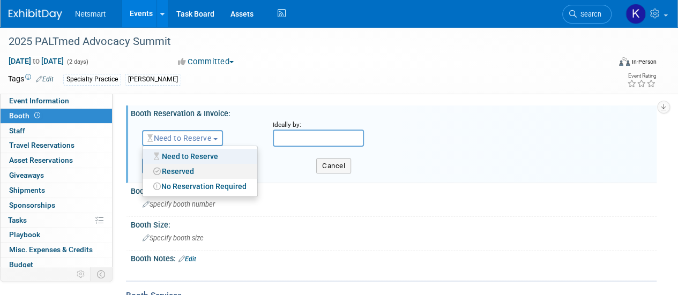
click at [182, 170] on link "Reserved" at bounding box center [200, 171] width 115 height 15
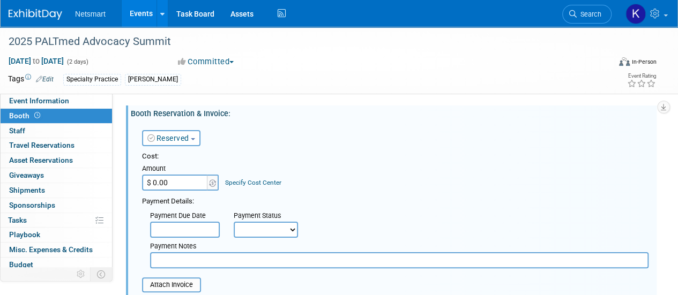
click at [180, 178] on input "$ 0.00" at bounding box center [175, 183] width 67 height 16
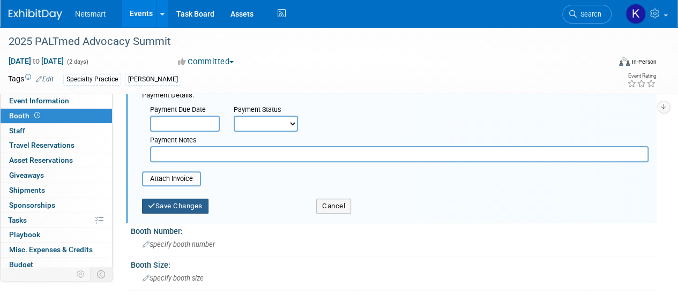
type input "$ 3,300.00"
click at [183, 206] on button "Save Changes" at bounding box center [175, 206] width 67 height 15
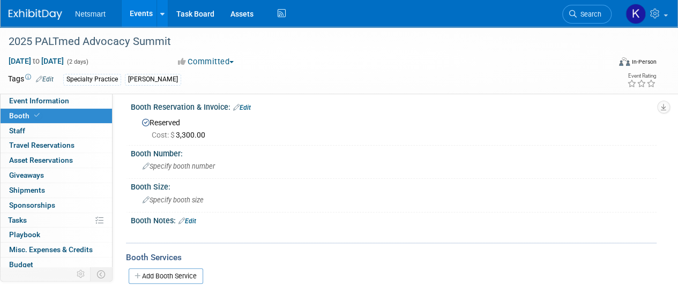
scroll to position [0, 0]
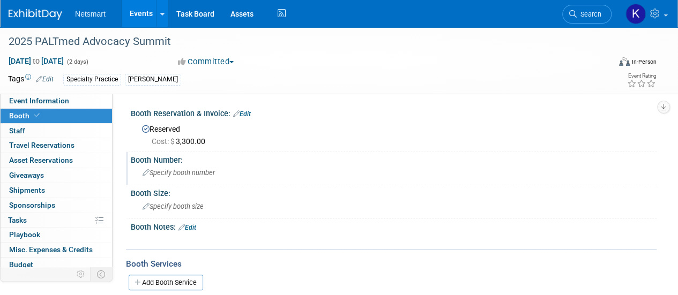
click at [183, 181] on div "Specify booth number" at bounding box center [394, 173] width 510 height 17
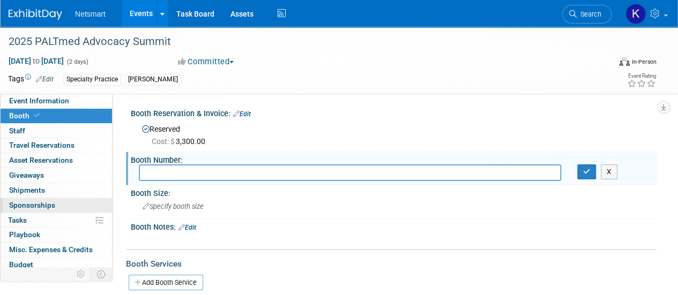
click at [56, 203] on link "0 Sponsorships 0" at bounding box center [57, 205] width 112 height 14
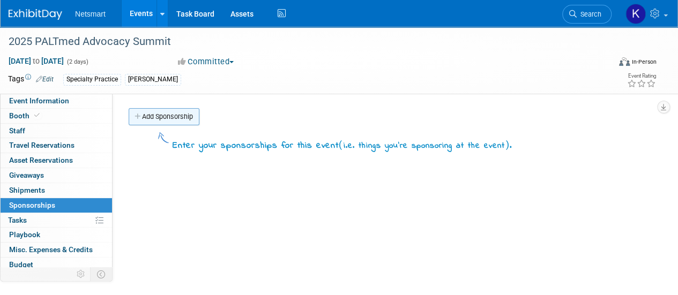
click at [173, 121] on link "Add Sponsorship" at bounding box center [164, 116] width 71 height 17
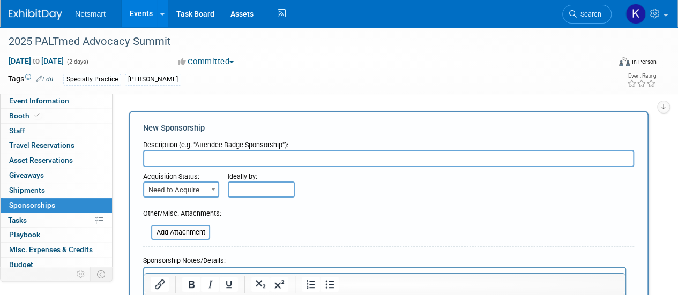
click at [163, 158] on input "text" at bounding box center [388, 158] width 491 height 17
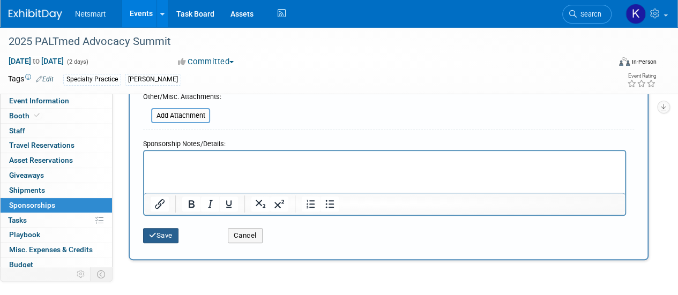
type input "Happy Hour Sponsor"
click at [171, 233] on button "Save" at bounding box center [160, 235] width 35 height 15
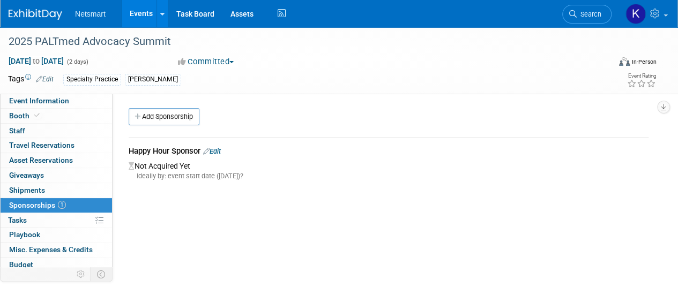
click at [214, 151] on link "Edit" at bounding box center [212, 151] width 18 height 8
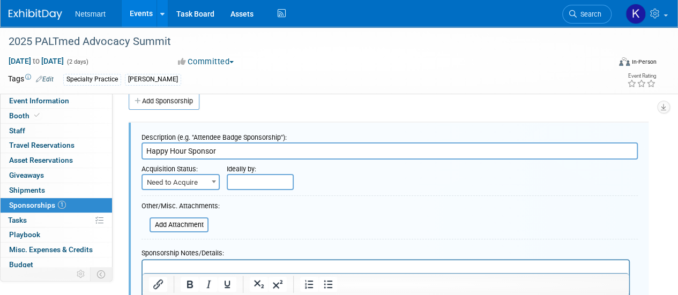
click at [192, 179] on span "Need to Acquire" at bounding box center [181, 182] width 76 height 15
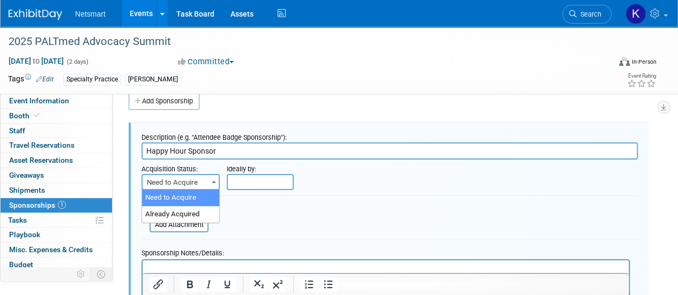
select select "2"
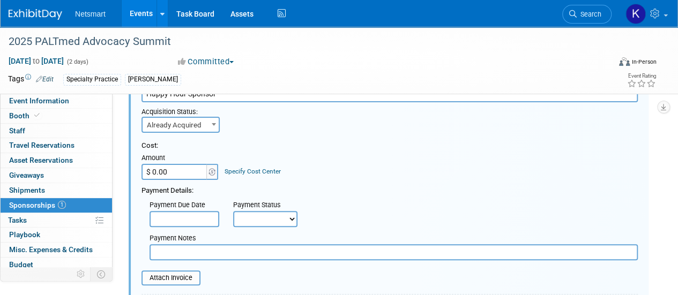
scroll to position [73, 0]
click at [158, 282] on input "file" at bounding box center [136, 277] width 128 height 13
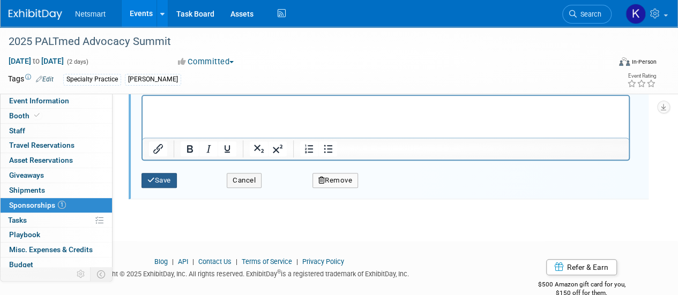
click at [167, 183] on button "Save" at bounding box center [159, 180] width 35 height 15
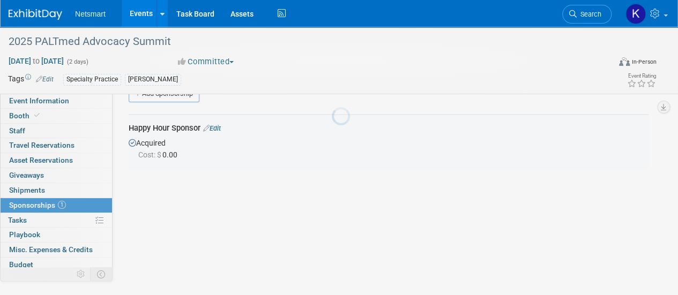
scroll to position [16, 0]
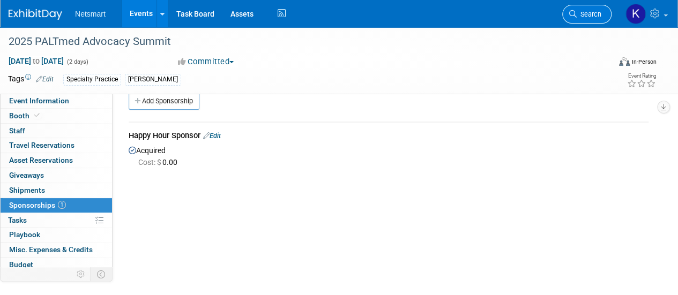
click at [575, 21] on link "Search" at bounding box center [587, 14] width 49 height 19
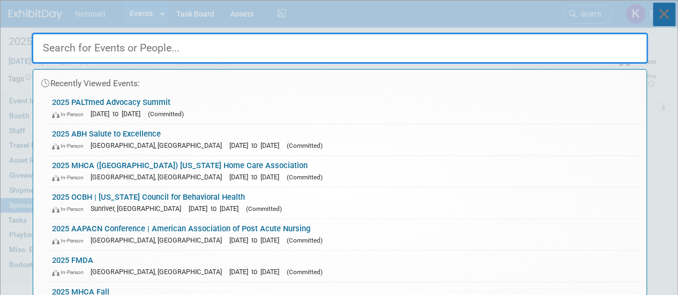
click at [659, 11] on icon at bounding box center [664, 15] width 23 height 24
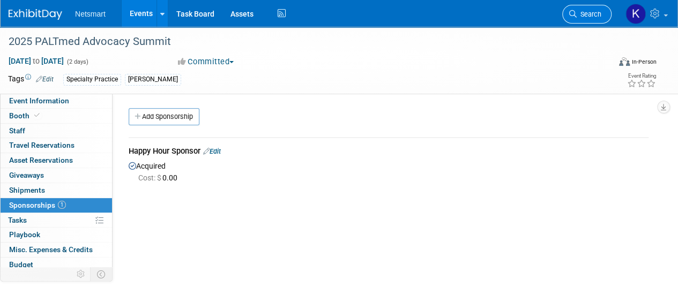
click at [604, 8] on link "Search" at bounding box center [587, 14] width 49 height 19
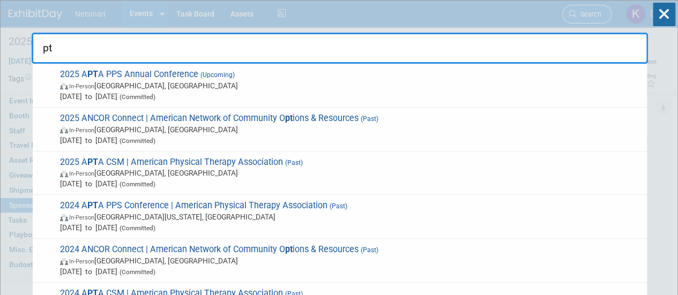
type input "p"
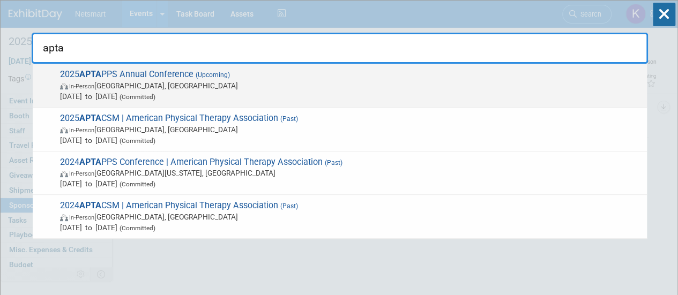
type input "apta"
click at [227, 78] on span "(Upcoming)" at bounding box center [212, 75] width 36 height 8
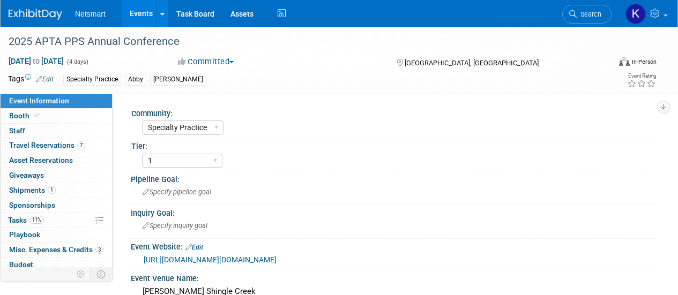
select select "Specialty Practice"
select select "1"
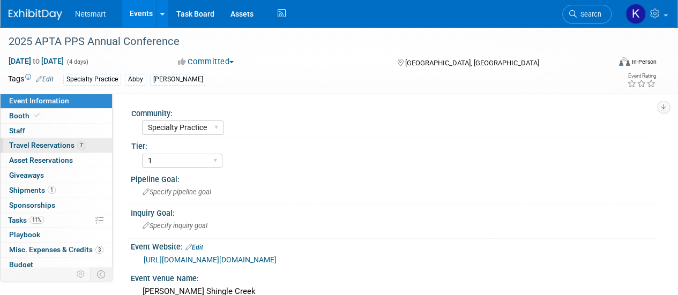
click at [85, 140] on link "7 Travel Reservations 7" at bounding box center [57, 145] width 112 height 14
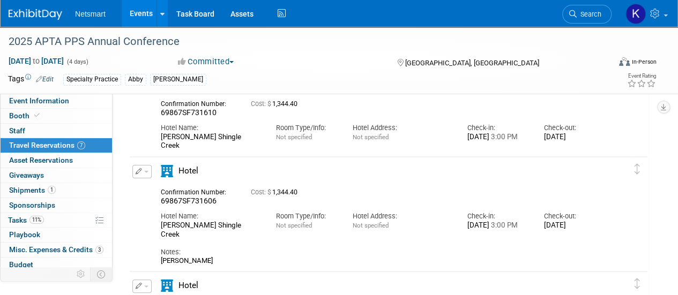
scroll to position [73, 0]
click at [72, 132] on link "0 Staff 0" at bounding box center [57, 131] width 112 height 14
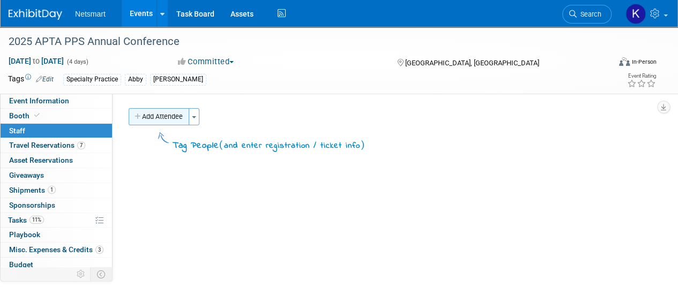
click at [159, 118] on button "Add Attendee" at bounding box center [159, 116] width 61 height 17
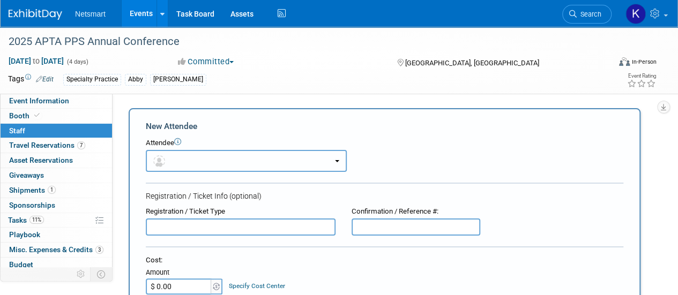
click at [183, 161] on button "button" at bounding box center [246, 161] width 201 height 22
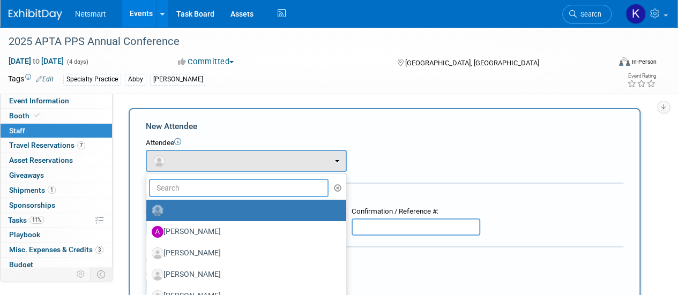
click at [187, 191] on input "text" at bounding box center [239, 188] width 180 height 18
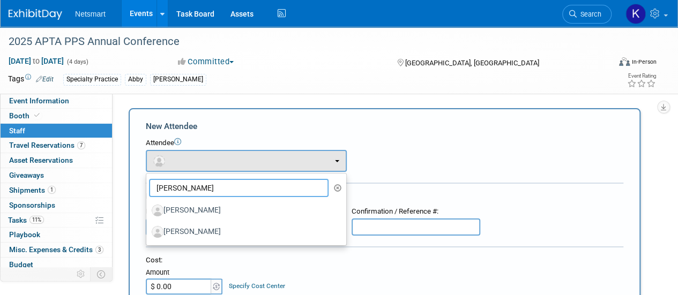
drag, startPoint x: 292, startPoint y: 185, endPoint x: 136, endPoint y: 184, distance: 156.1
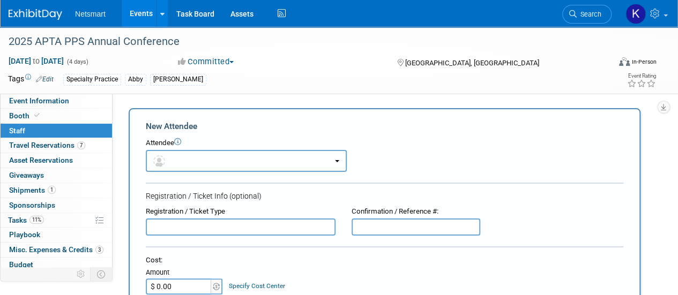
click at [184, 161] on button "button" at bounding box center [246, 161] width 201 height 22
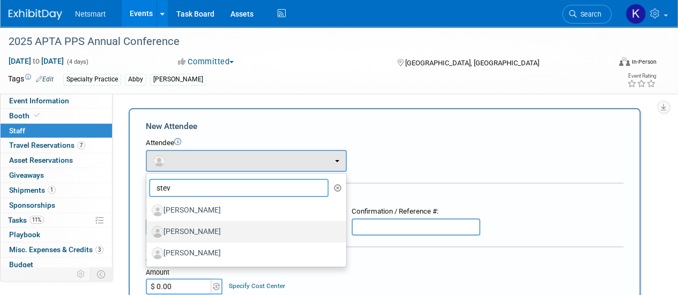
type input "stev"
click at [206, 237] on label "[PERSON_NAME]" at bounding box center [244, 232] width 184 height 17
click at [148, 234] on input "[PERSON_NAME]" at bounding box center [144, 230] width 7 height 7
select select "f6c3791b-827e-487f-bc1e-397231b3737a"
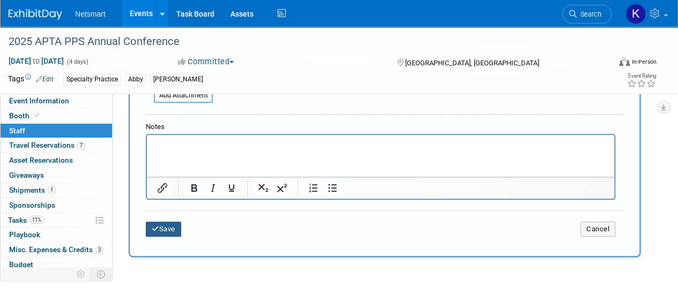
click at [171, 231] on button "Save" at bounding box center [163, 229] width 35 height 15
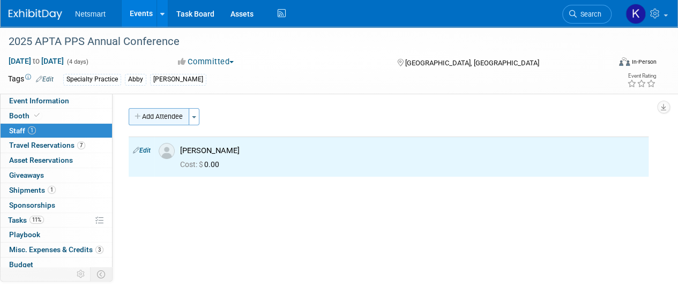
click at [167, 117] on button "Add Attendee" at bounding box center [159, 116] width 61 height 17
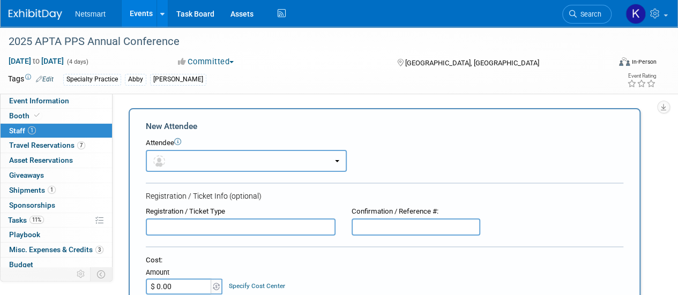
click at [200, 160] on button "button" at bounding box center [246, 161] width 201 height 22
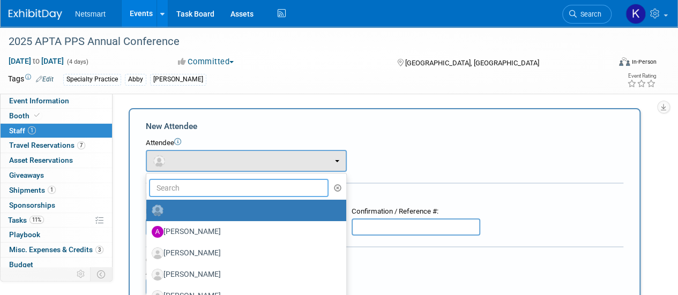
click at [188, 188] on input "text" at bounding box center [239, 188] width 180 height 18
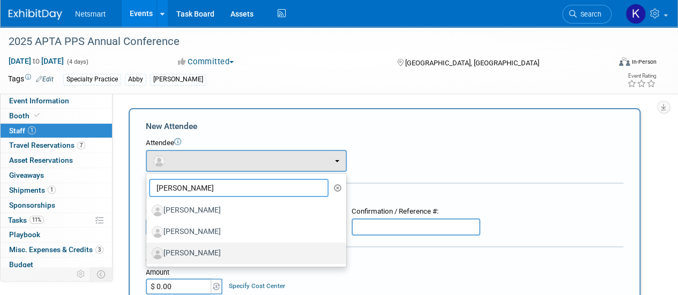
type input "[PERSON_NAME]"
click at [189, 249] on label "[PERSON_NAME]" at bounding box center [244, 253] width 184 height 17
click at [148, 249] on input "[PERSON_NAME]" at bounding box center [144, 252] width 7 height 7
select select "ba92f583-856d-41b2-a014-f62d226ccaed"
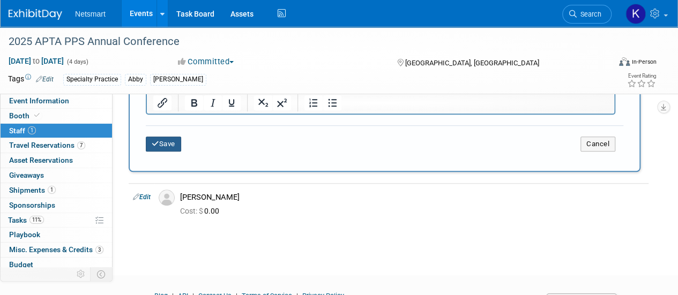
click at [173, 142] on button "Save" at bounding box center [163, 144] width 35 height 15
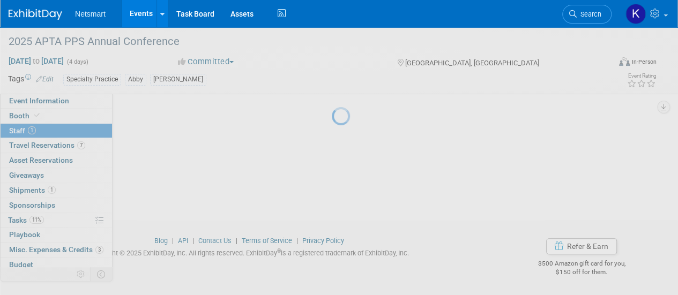
scroll to position [135, 0]
